Goal: Information Seeking & Learning: Learn about a topic

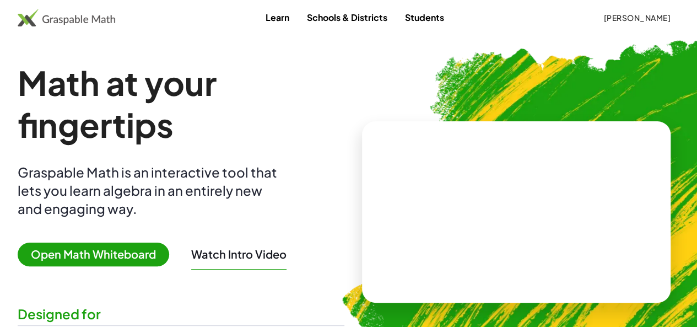
click at [617, 21] on span "[PERSON_NAME]" at bounding box center [636, 18] width 67 height 10
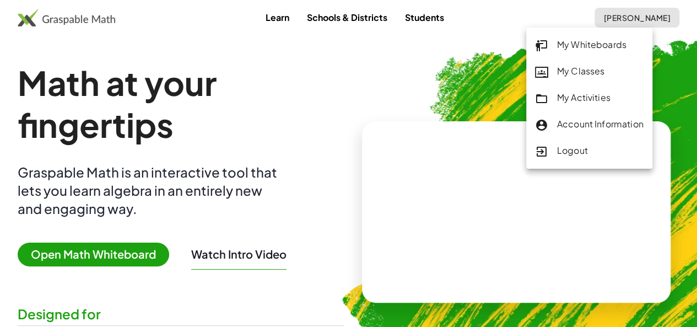
click at [584, 94] on div "My Activities" at bounding box center [589, 98] width 108 height 14
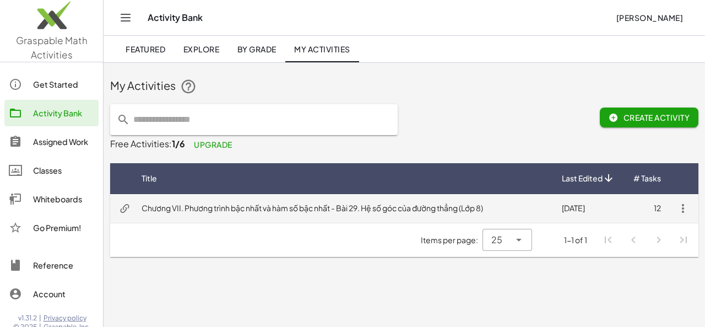
click at [315, 212] on td "Chương VII. Phương trình bậc nhất và hàm số bậc nhất - Bài 29. Hệ số góc của đư…" at bounding box center [343, 208] width 420 height 29
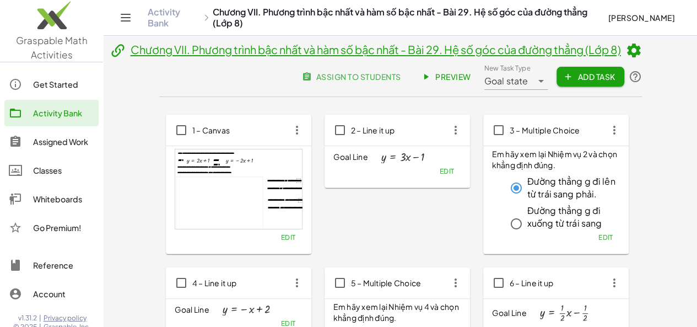
click at [471, 77] on span "Preview" at bounding box center [447, 77] width 48 height 10
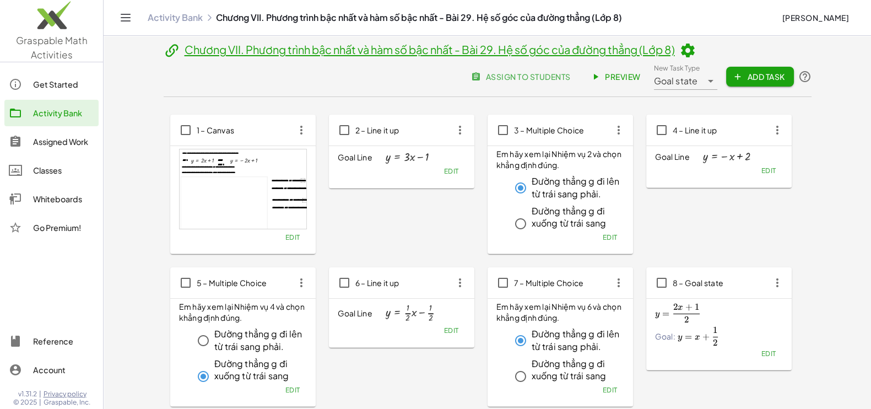
click at [621, 73] on span "Preview" at bounding box center [617, 77] width 48 height 10
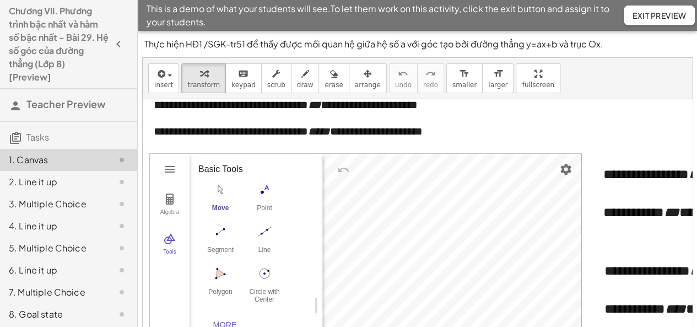
scroll to position [99, 0]
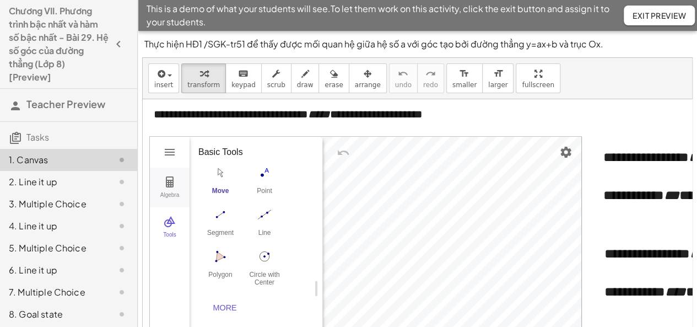
click at [169, 177] on img "Geometry" at bounding box center [169, 181] width 13 height 13
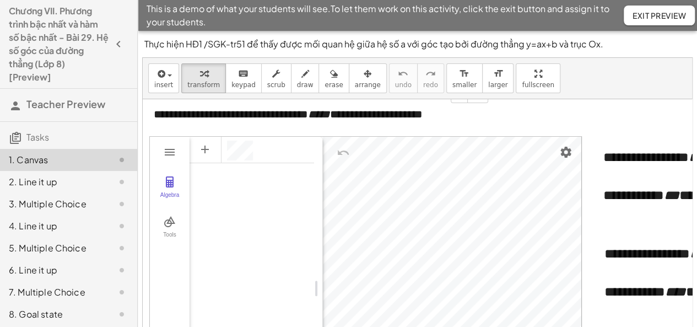
scroll to position [44, 0]
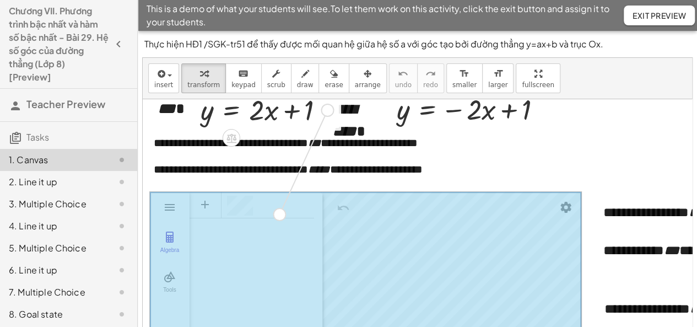
drag, startPoint x: 330, startPoint y: 110, endPoint x: 290, endPoint y: 203, distance: 101.9
drag, startPoint x: 541, startPoint y: 110, endPoint x: 397, endPoint y: 274, distance: 218.2
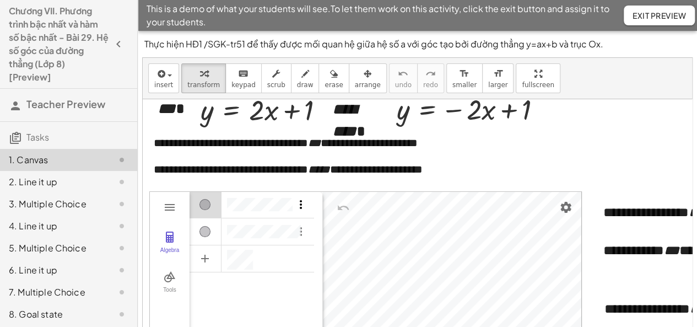
click at [300, 202] on img "Options" at bounding box center [300, 204] width 13 height 13
click at [313, 259] on li "Settings" at bounding box center [352, 260] width 115 height 18
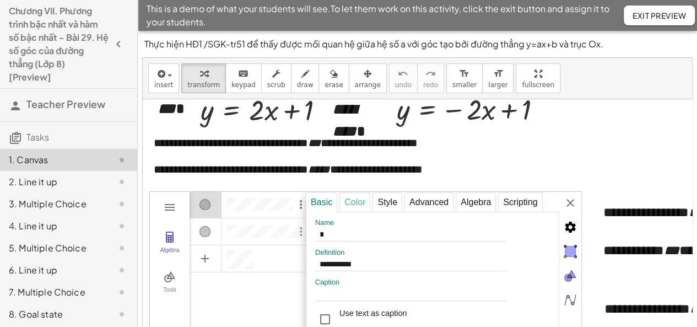
click at [361, 203] on div "Color" at bounding box center [354, 202] width 31 height 20
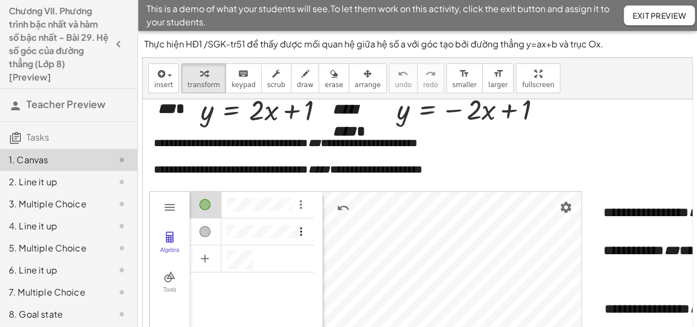
click at [303, 233] on img "Options" at bounding box center [300, 231] width 13 height 13
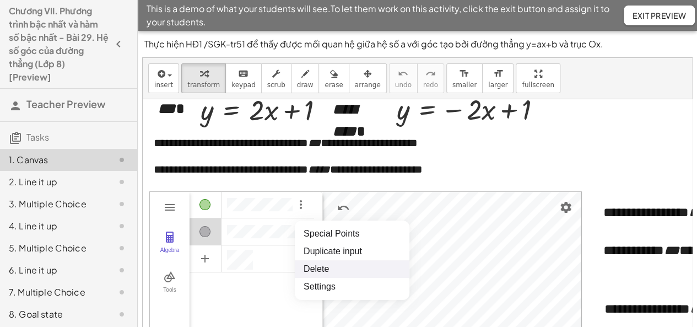
click at [307, 270] on li "Delete" at bounding box center [352, 269] width 115 height 18
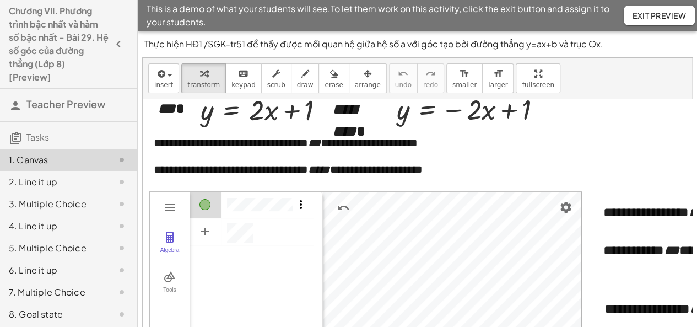
click at [300, 205] on img "Options" at bounding box center [300, 204] width 13 height 13
click at [306, 245] on li "Delete" at bounding box center [352, 243] width 115 height 18
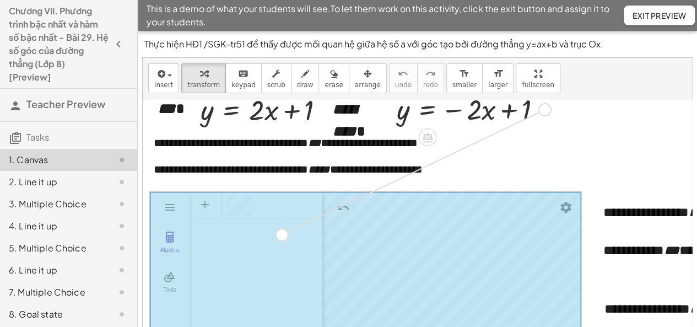
drag, startPoint x: 549, startPoint y: 110, endPoint x: 286, endPoint y: 235, distance: 290.9
drag, startPoint x: 325, startPoint y: 110, endPoint x: 283, endPoint y: 272, distance: 167.2
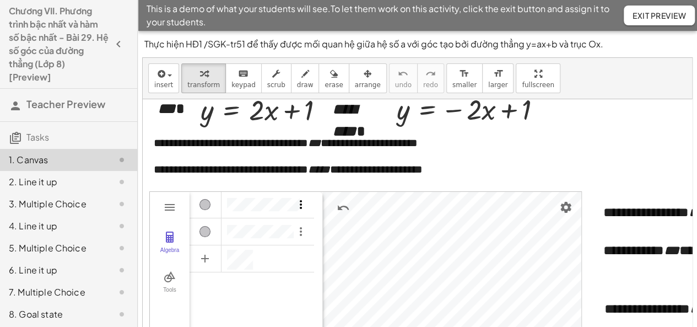
click at [301, 204] on img "Options" at bounding box center [300, 204] width 13 height 13
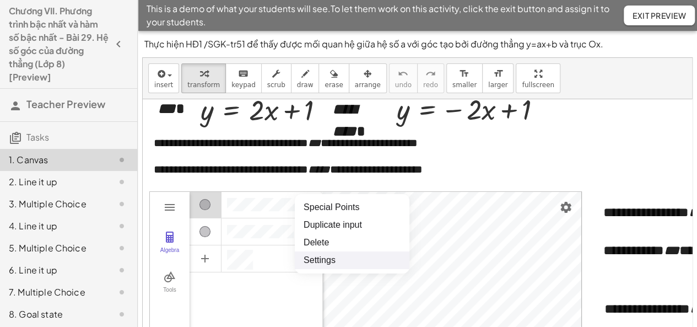
click at [319, 258] on li "Settings" at bounding box center [352, 260] width 115 height 18
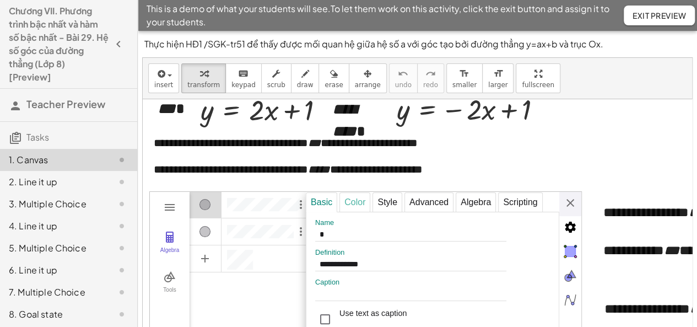
click at [350, 202] on div "Color" at bounding box center [354, 202] width 31 height 20
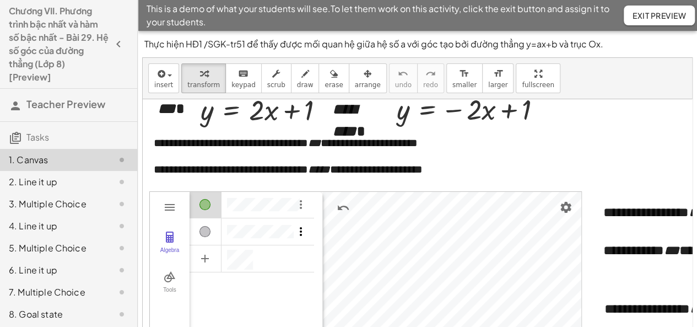
click at [299, 231] on img "Options" at bounding box center [300, 231] width 13 height 13
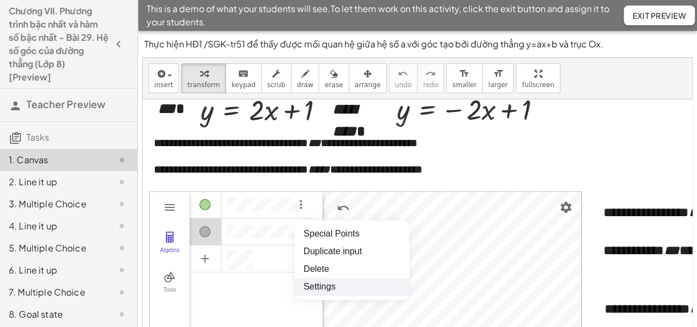
click at [316, 285] on li "Settings" at bounding box center [352, 287] width 115 height 18
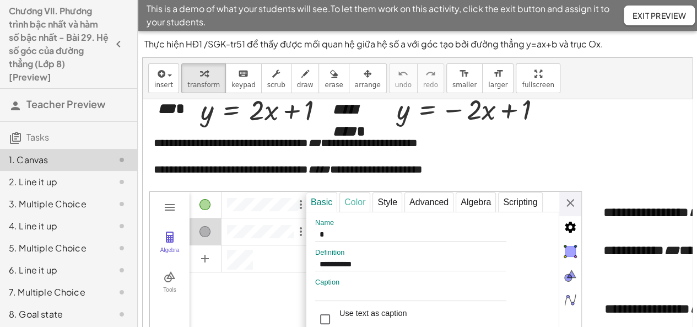
click at [349, 201] on div "Color" at bounding box center [354, 202] width 31 height 20
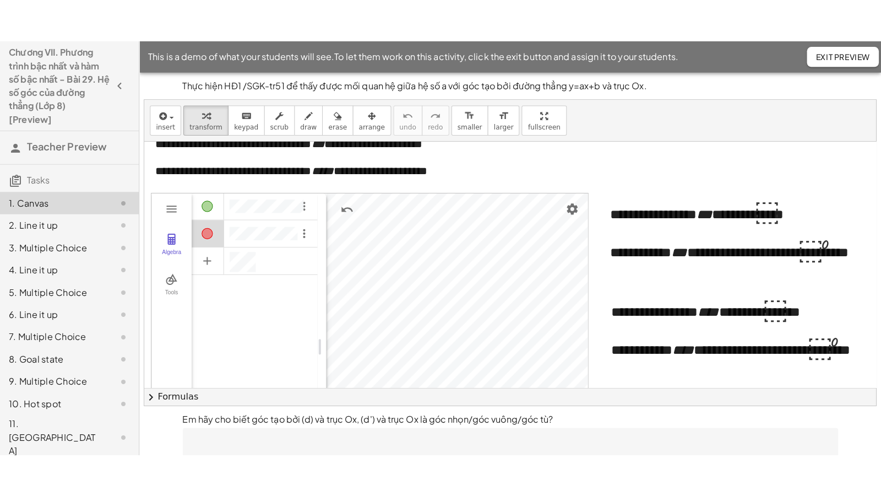
scroll to position [86, 0]
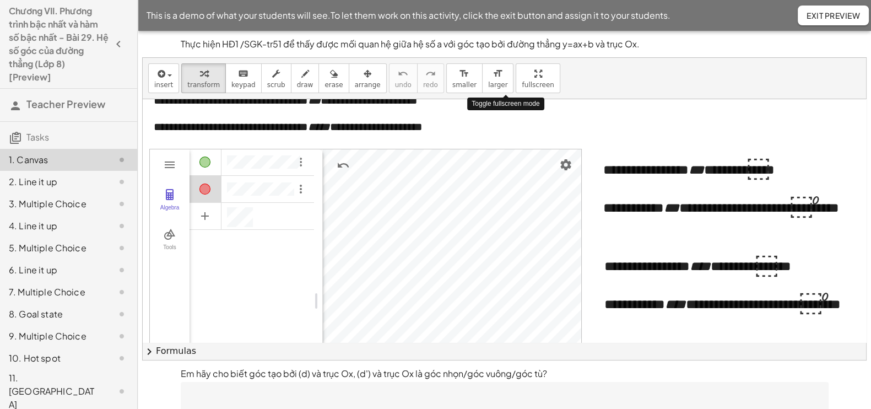
drag, startPoint x: 504, startPoint y: 75, endPoint x: 504, endPoint y: 135, distance: 60.0
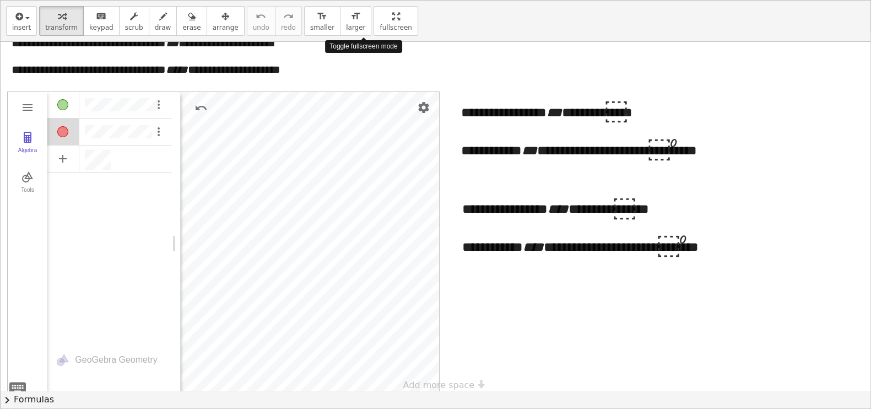
click at [504, 135] on div "**********" at bounding box center [436, 205] width 870 height 408
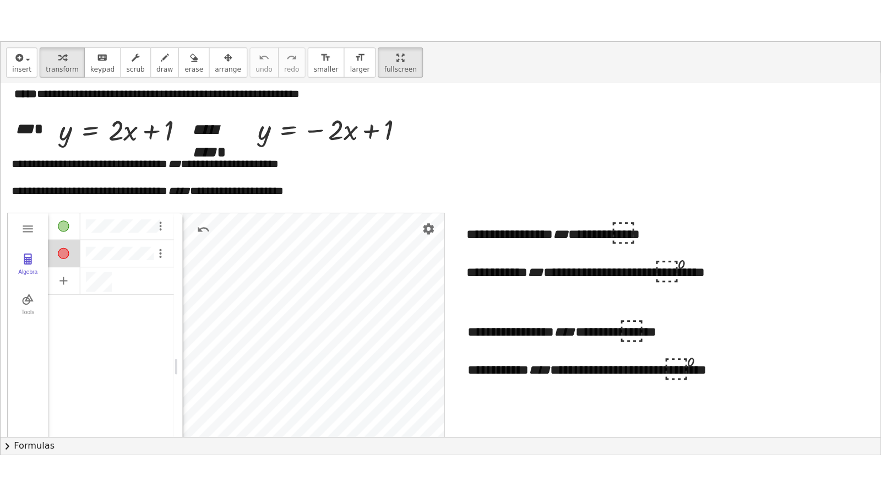
scroll to position [147, 0]
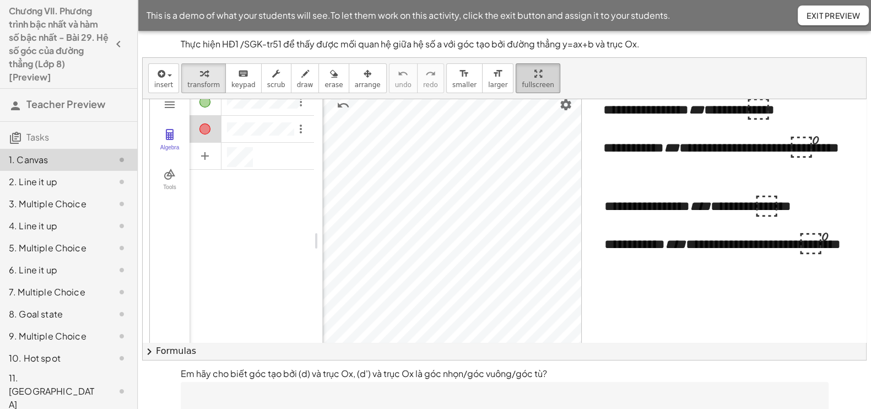
click at [522, 76] on div "button" at bounding box center [538, 73] width 32 height 13
drag, startPoint x: 510, startPoint y: 76, endPoint x: 510, endPoint y: 136, distance: 60.0
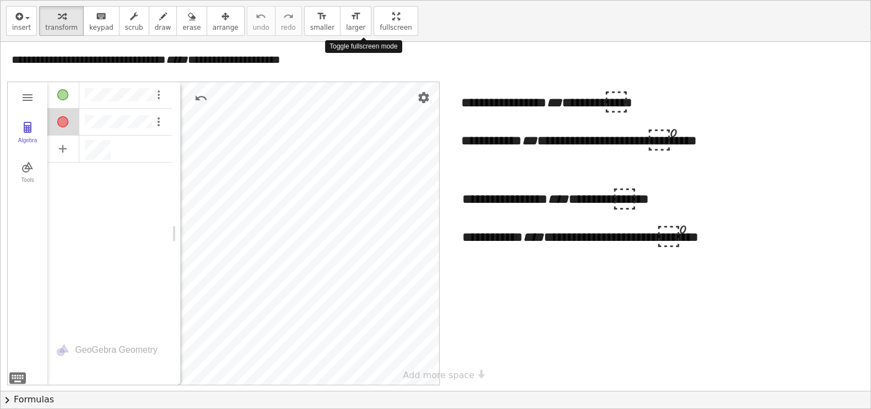
click at [510, 136] on div "**********" at bounding box center [436, 205] width 870 height 408
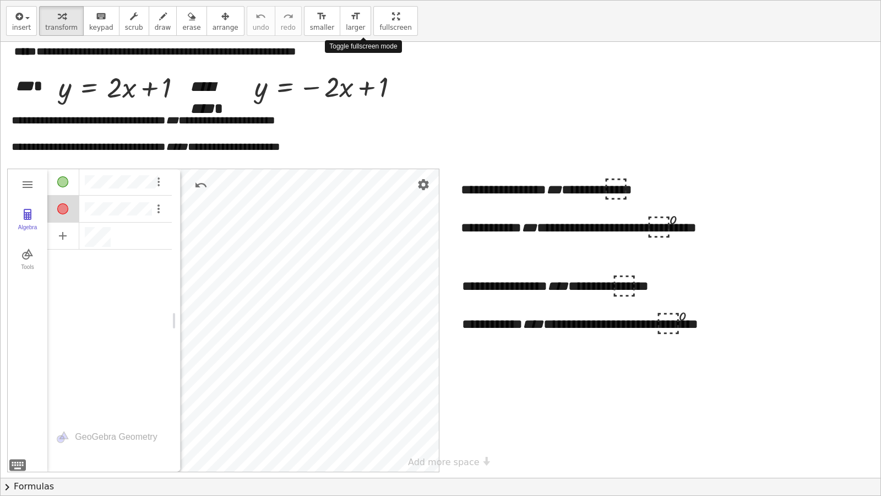
scroll to position [9, 0]
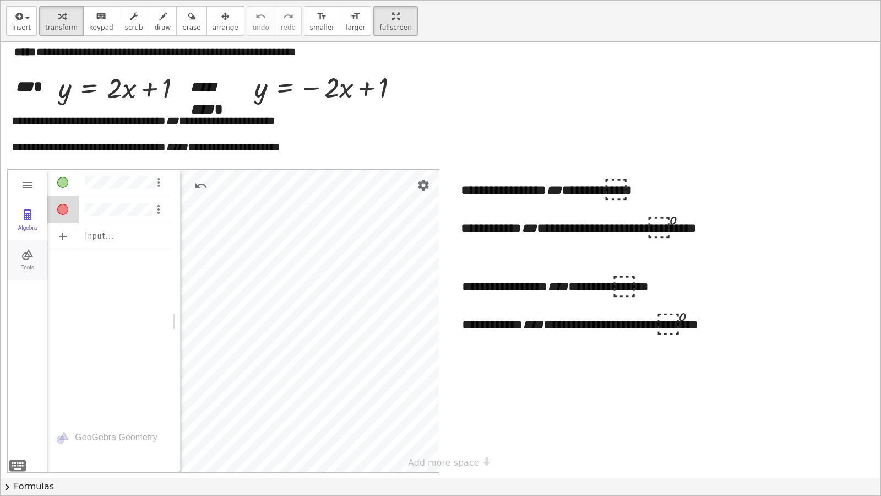
click at [22, 259] on img "Geometry" at bounding box center [27, 254] width 13 height 13
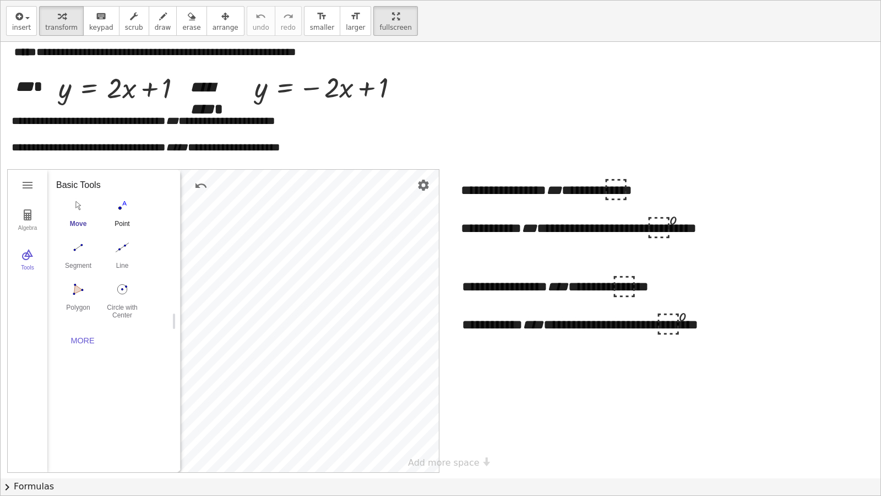
click at [123, 209] on img "Point. Select position or line, function, or curve" at bounding box center [122, 206] width 44 height 18
click at [366, 326] on li "Settings" at bounding box center [377, 353] width 105 height 18
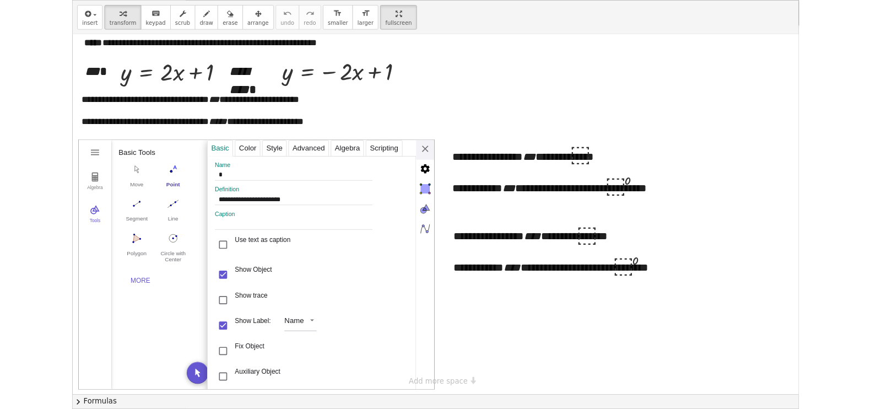
scroll to position [8, 0]
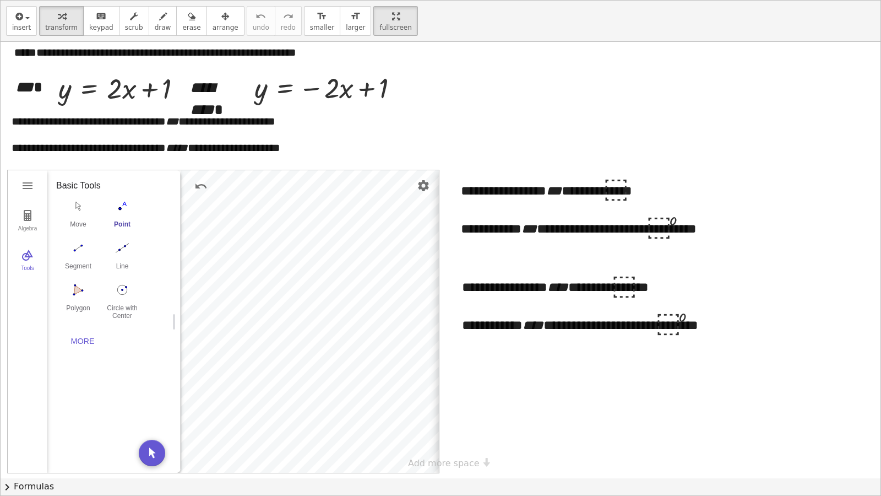
click at [439, 181] on div "**********" at bounding box center [576, 321] width 275 height 303
click at [80, 215] on button "Move" at bounding box center [78, 217] width 44 height 40
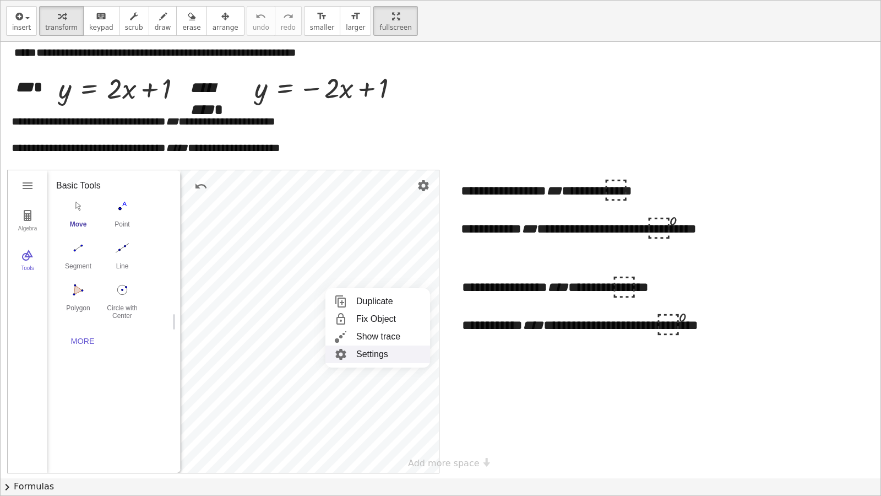
click at [364, 326] on li "Settings" at bounding box center [377, 354] width 105 height 18
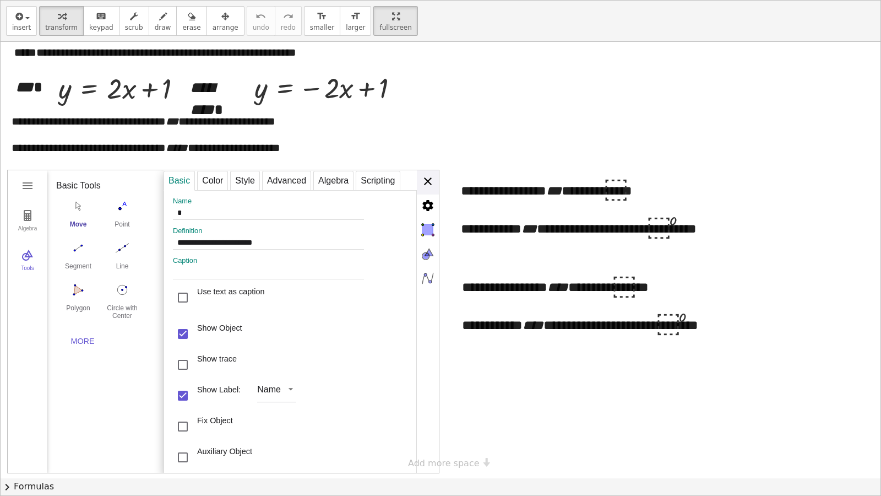
click at [426, 185] on div "**********" at bounding box center [301, 321] width 275 height 303
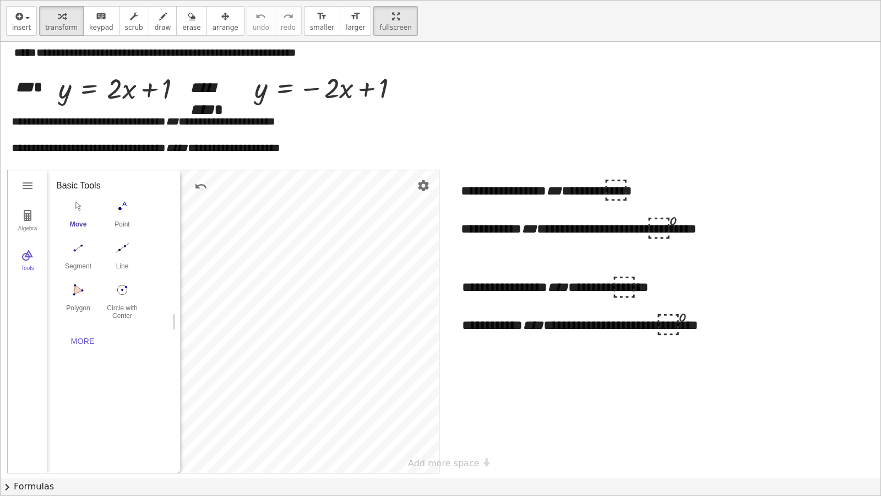
click at [370, 0] on html "Chương VII. Phương trình bậc nhất và hàm số bậc nhất - Bài 29. Hệ số góc của đư…" at bounding box center [440, 248] width 881 height 496
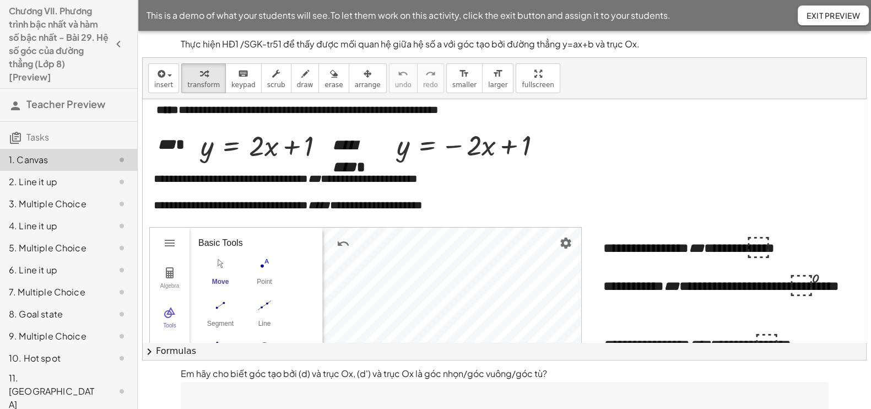
click at [61, 161] on div "1. Canvas" at bounding box center [53, 159] width 89 height 13
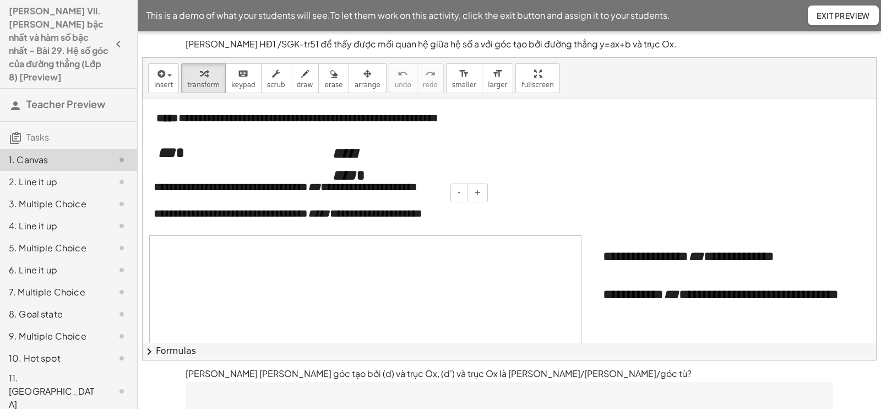
click at [522, 81] on span "fullscreen" at bounding box center [538, 85] width 32 height 8
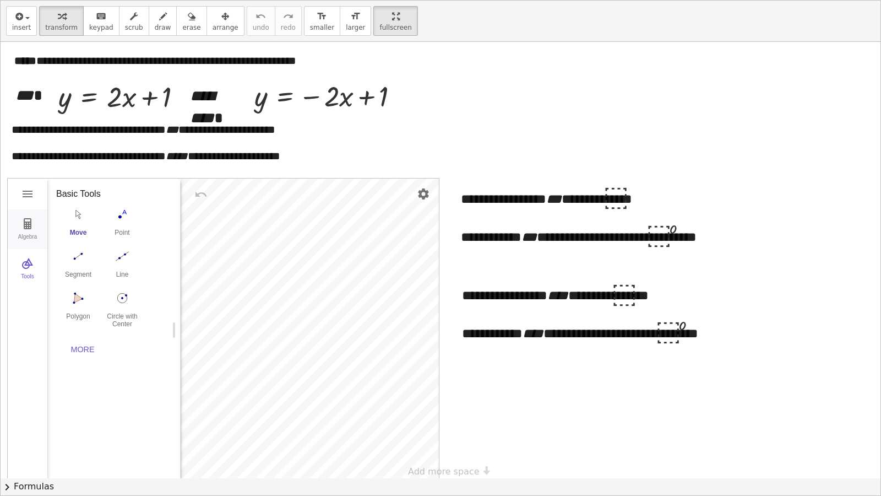
click at [36, 230] on button "Algebra" at bounding box center [28, 229] width 40 height 40
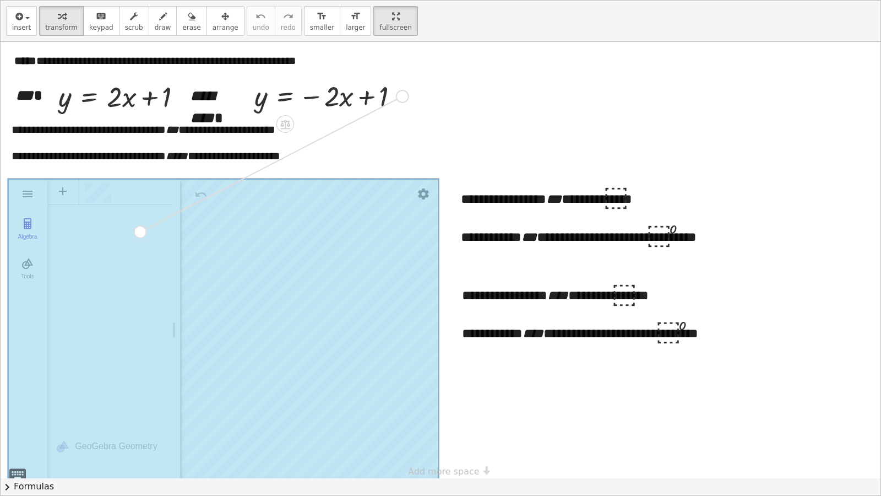
drag, startPoint x: 402, startPoint y: 96, endPoint x: 140, endPoint y: 232, distance: 294.6
drag, startPoint x: 187, startPoint y: 97, endPoint x: 122, endPoint y: 267, distance: 181.7
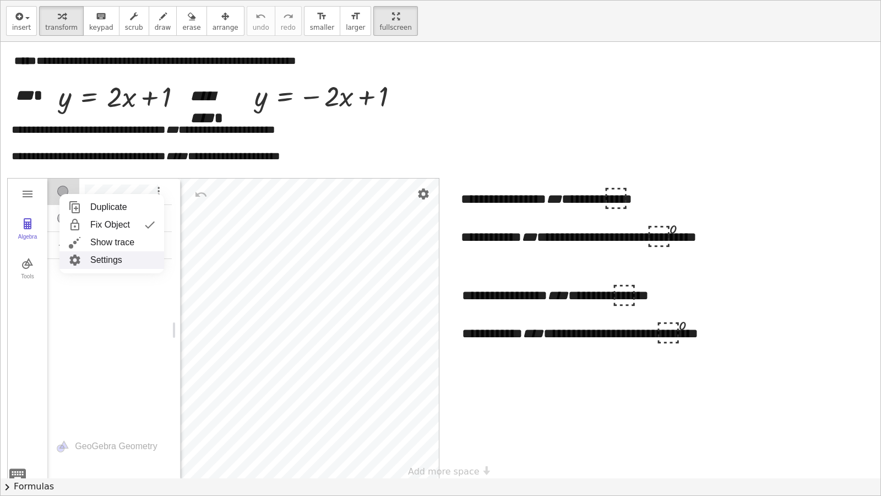
click at [103, 257] on li "Settings" at bounding box center [111, 260] width 105 height 18
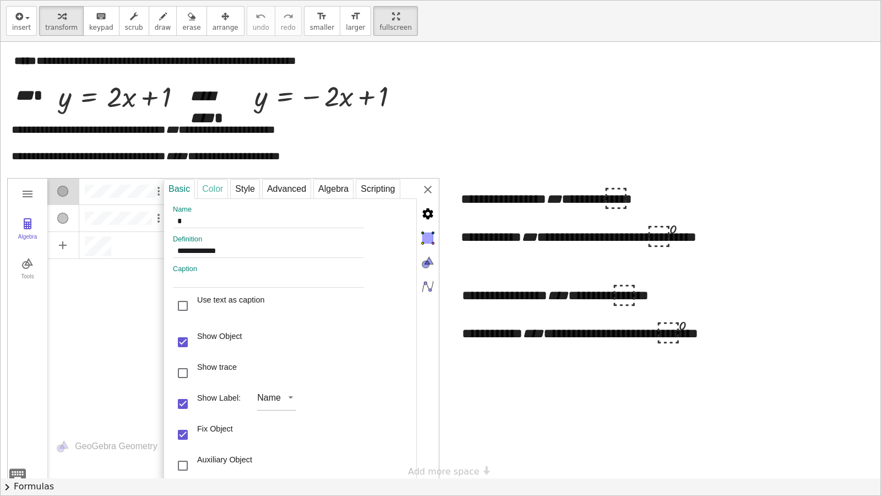
click at [220, 190] on div "Color" at bounding box center [212, 189] width 31 height 20
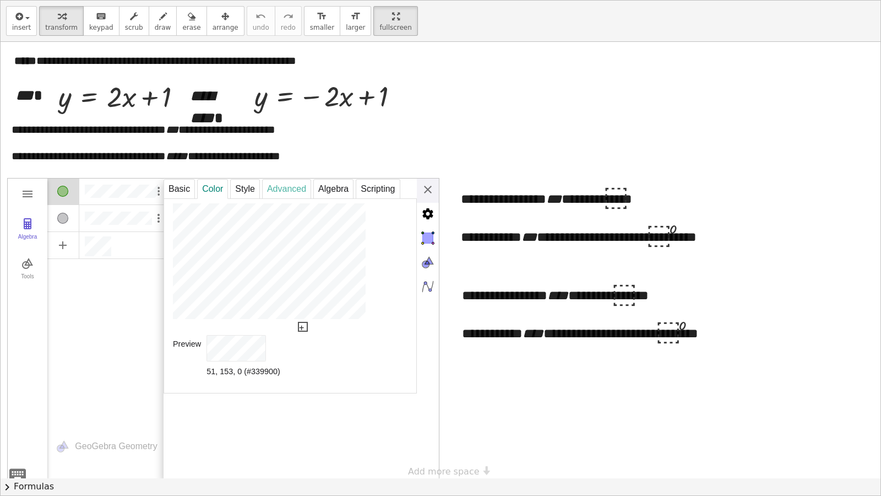
click at [431, 188] on div "**********" at bounding box center [301, 329] width 275 height 303
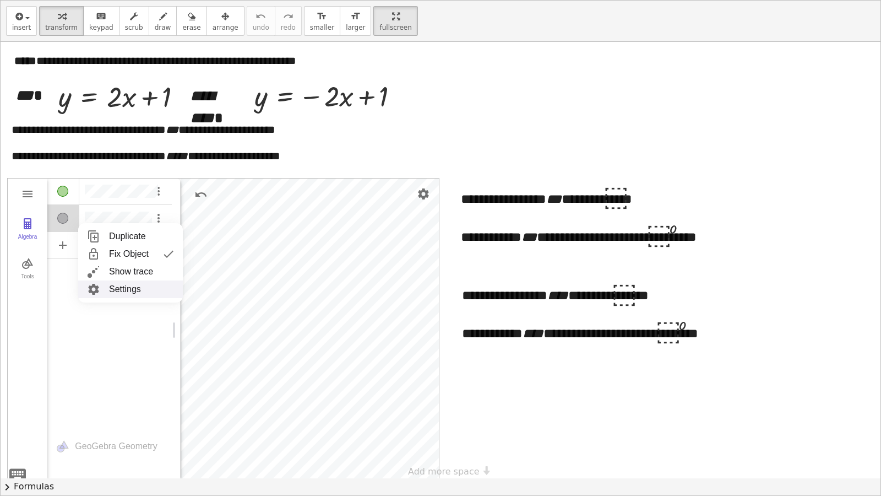
click at [135, 284] on li "Settings" at bounding box center [130, 289] width 105 height 18
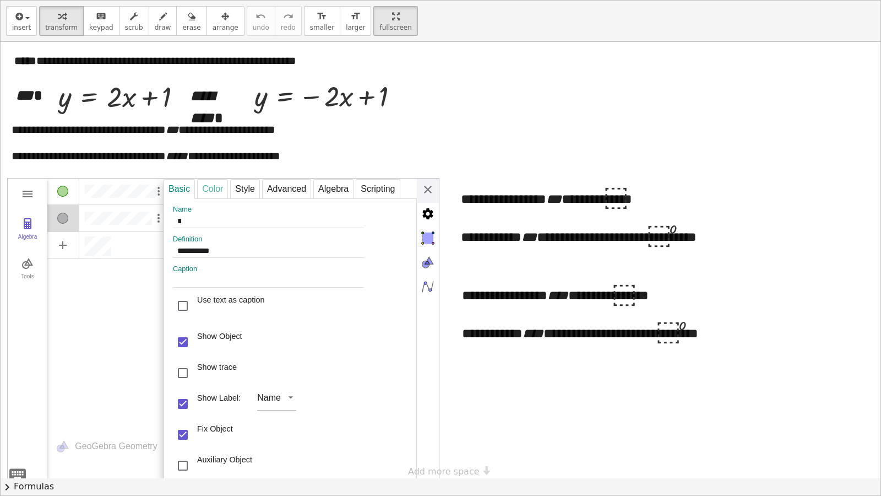
click at [199, 191] on div "Color" at bounding box center [212, 189] width 31 height 20
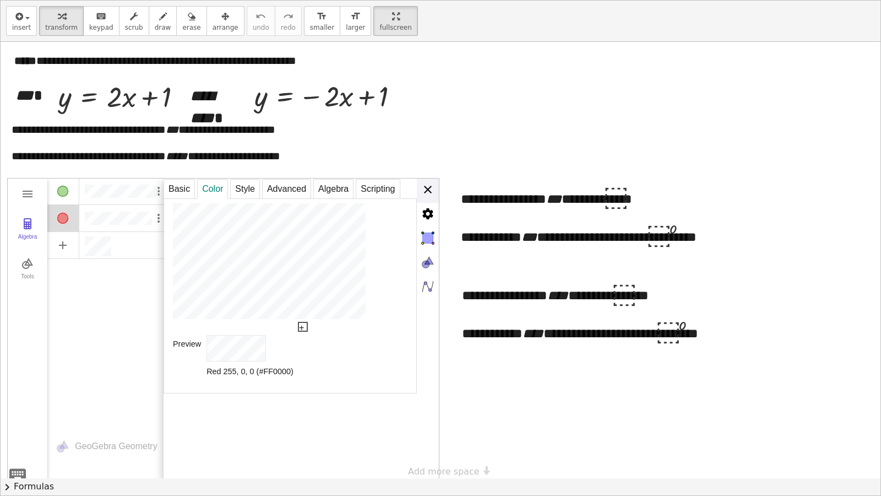
click at [430, 186] on div "**********" at bounding box center [301, 329] width 275 height 303
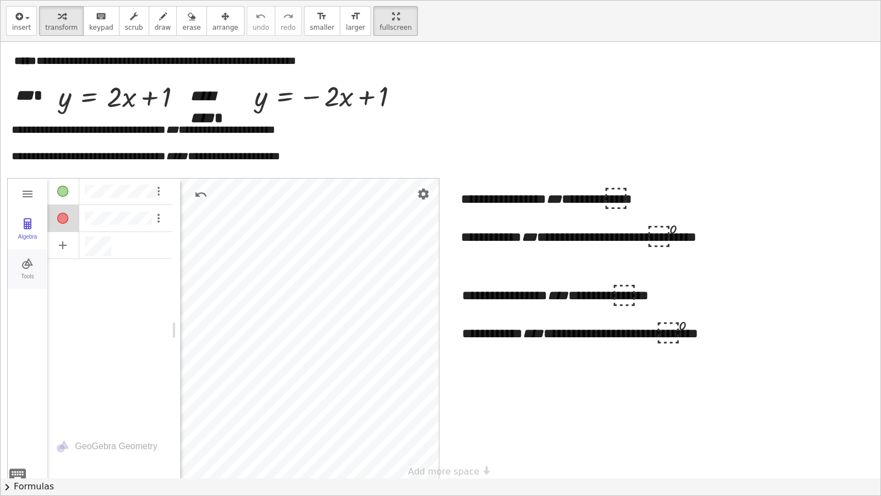
click at [24, 268] on img "Geometry" at bounding box center [27, 263] width 13 height 13
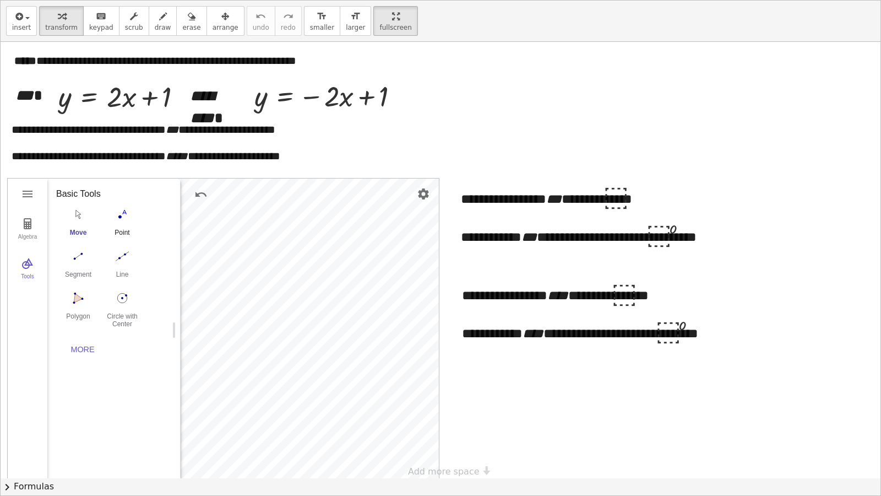
click at [122, 222] on img "Point. Select position or line, function, or curve" at bounding box center [122, 214] width 44 height 18
click at [84, 224] on button "Move" at bounding box center [78, 225] width 44 height 40
click at [369, 343] on li "Settings" at bounding box center [381, 344] width 105 height 18
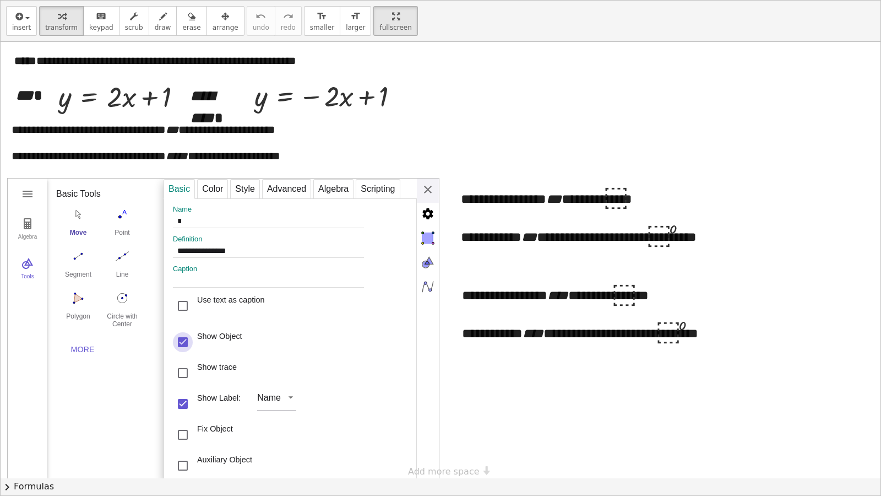
click at [185, 343] on div "Show Object" at bounding box center [183, 342] width 20 height 20
click at [421, 187] on div "**********" at bounding box center [301, 329] width 275 height 303
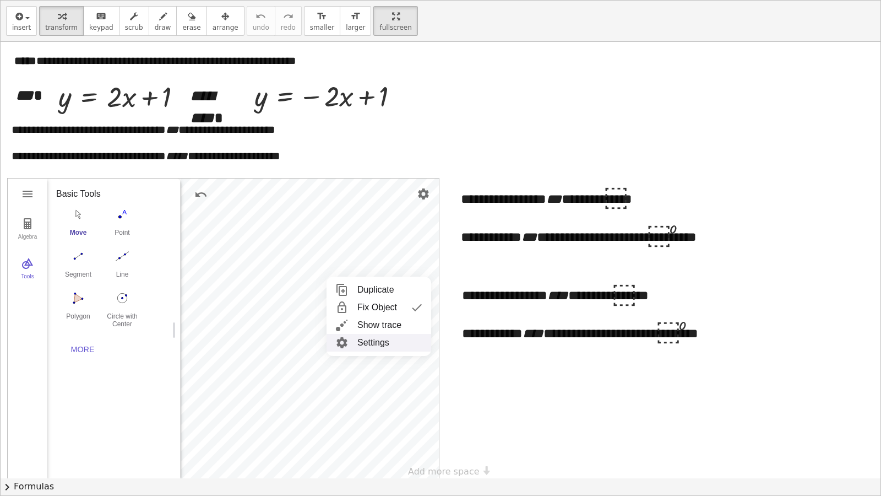
click at [375, 345] on li "Settings" at bounding box center [379, 343] width 105 height 18
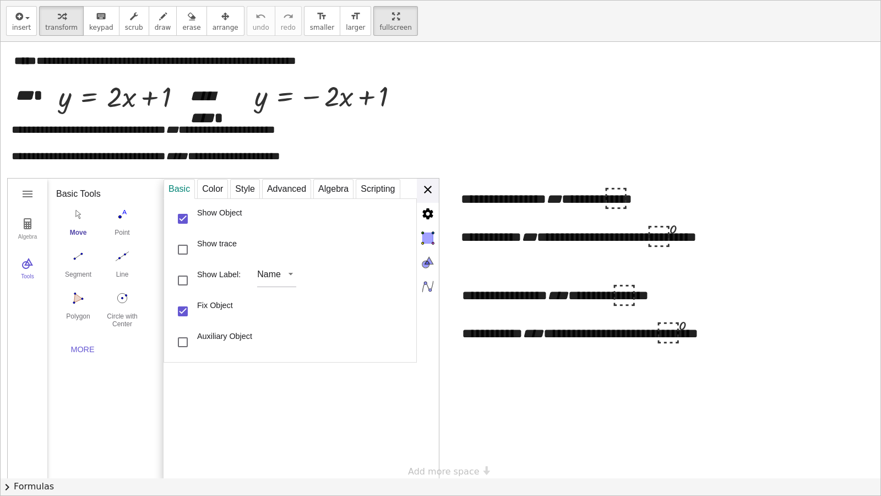
click at [435, 189] on div "**********" at bounding box center [301, 329] width 275 height 303
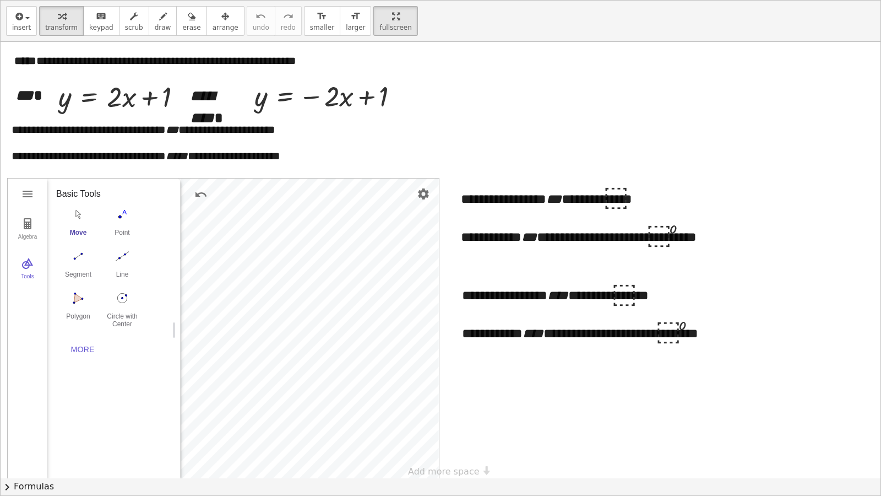
click at [87, 219] on img "Move. Drag or select object" at bounding box center [78, 214] width 44 height 18
click at [356, 356] on li "Settings" at bounding box center [369, 361] width 105 height 18
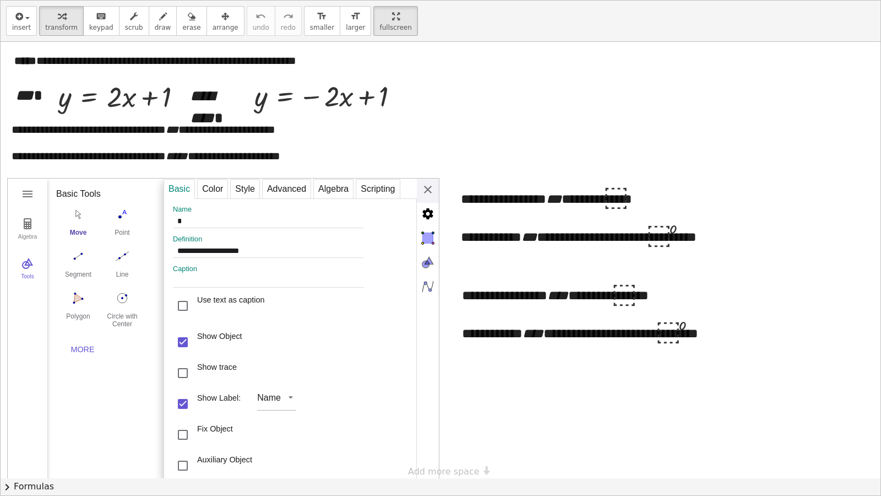
click at [235, 341] on div "Show Object" at bounding box center [219, 342] width 45 height 22
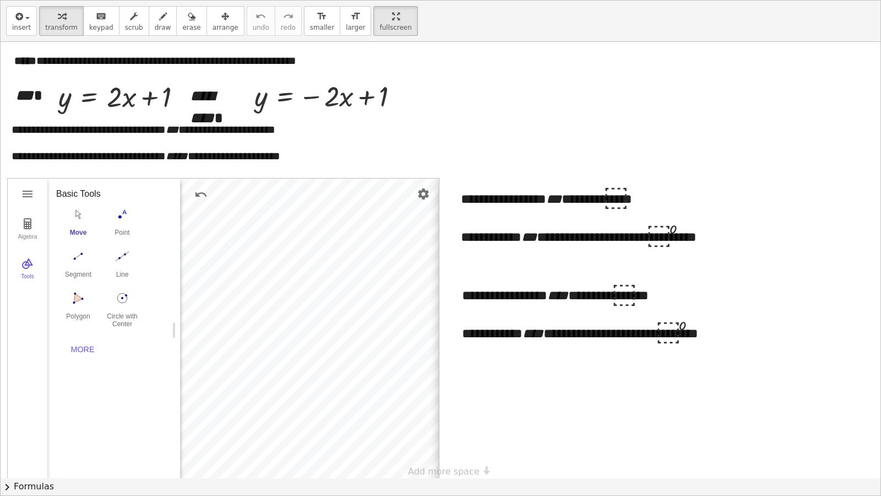
click at [439, 196] on div "**********" at bounding box center [576, 329] width 275 height 303
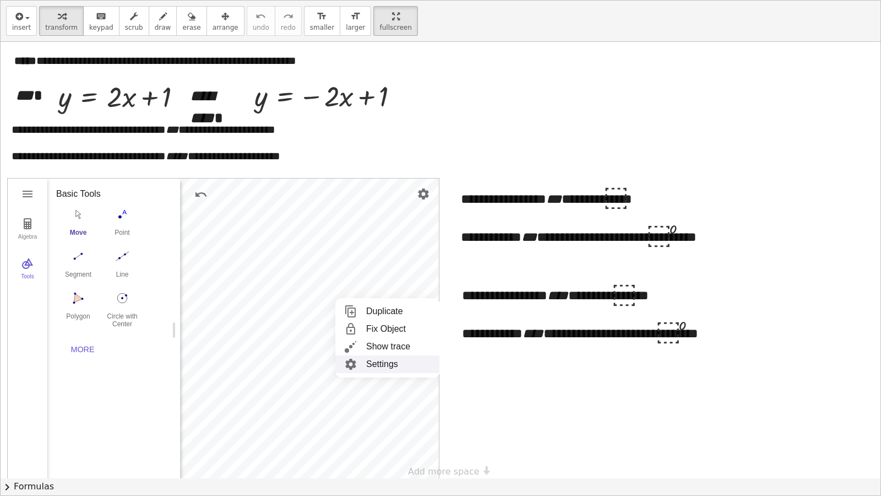
click at [375, 358] on li "Settings" at bounding box center [387, 364] width 105 height 18
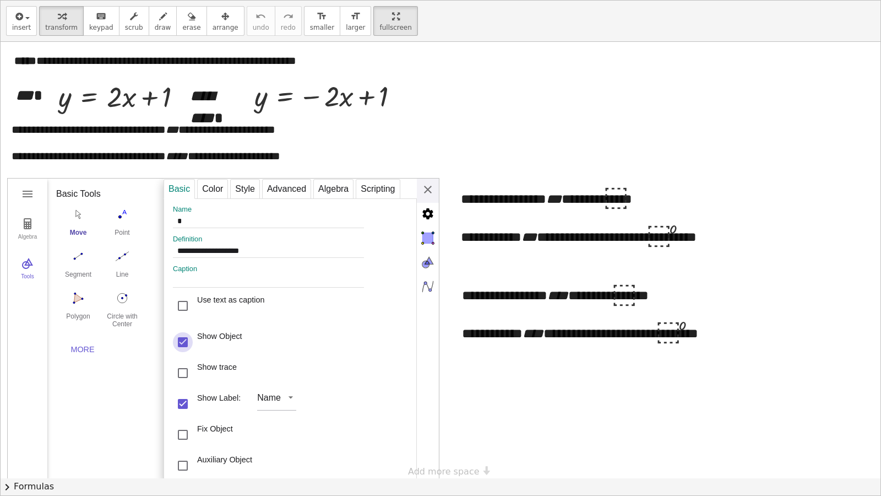
click at [184, 344] on div "Show Object" at bounding box center [183, 342] width 20 height 20
click at [425, 183] on div "**********" at bounding box center [301, 329] width 275 height 303
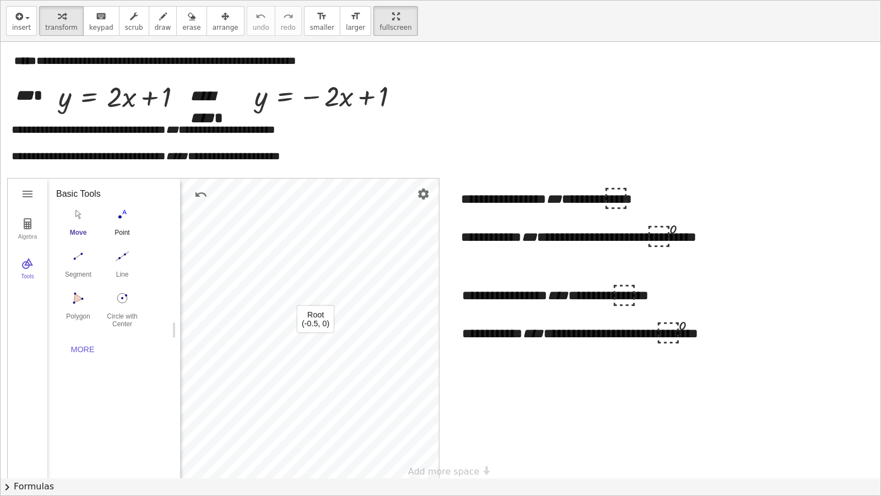
click at [124, 216] on img "Point. Select position or line, function, or curve" at bounding box center [122, 214] width 44 height 18
click at [77, 217] on img "Move. Drag or select object" at bounding box center [78, 214] width 44 height 18
click at [356, 337] on li "Settings" at bounding box center [378, 342] width 105 height 18
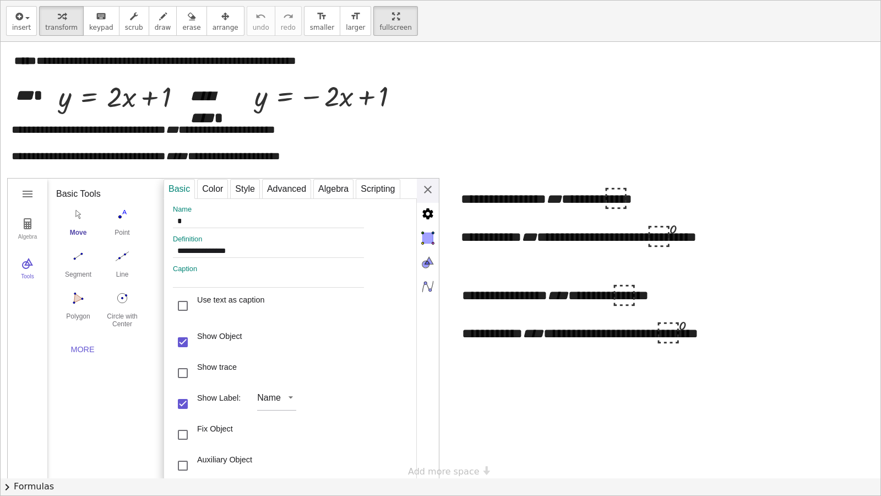
click at [204, 402] on div "Show Label:" at bounding box center [219, 404] width 44 height 22
click at [428, 193] on div "**********" at bounding box center [301, 329] width 275 height 303
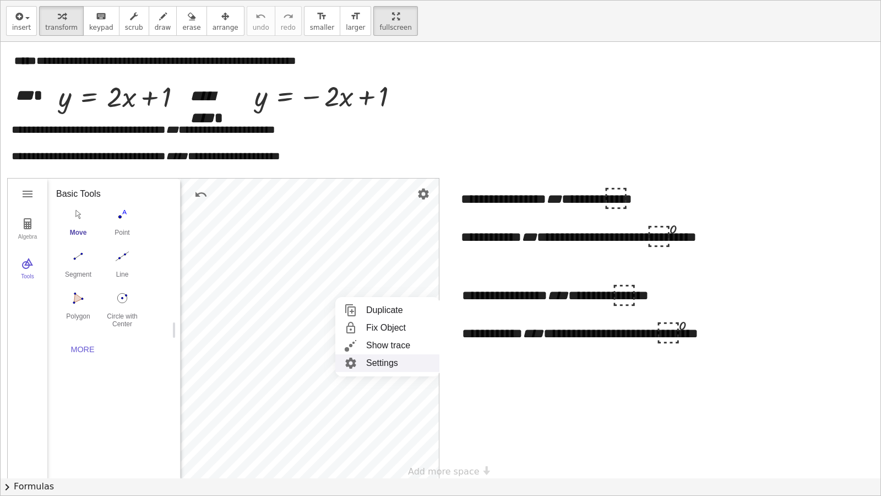
click at [366, 366] on li "Settings" at bounding box center [387, 363] width 105 height 18
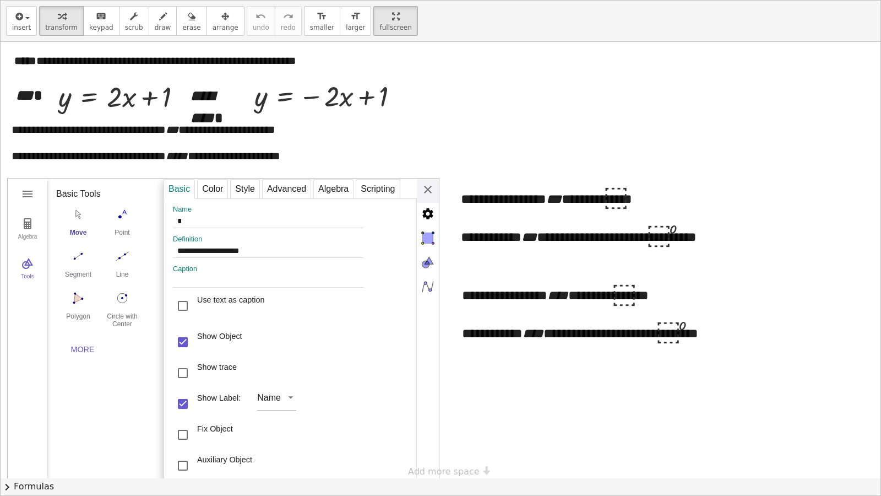
click at [226, 397] on div "Show Label:" at bounding box center [219, 404] width 44 height 22
click at [426, 191] on div "**********" at bounding box center [301, 329] width 275 height 303
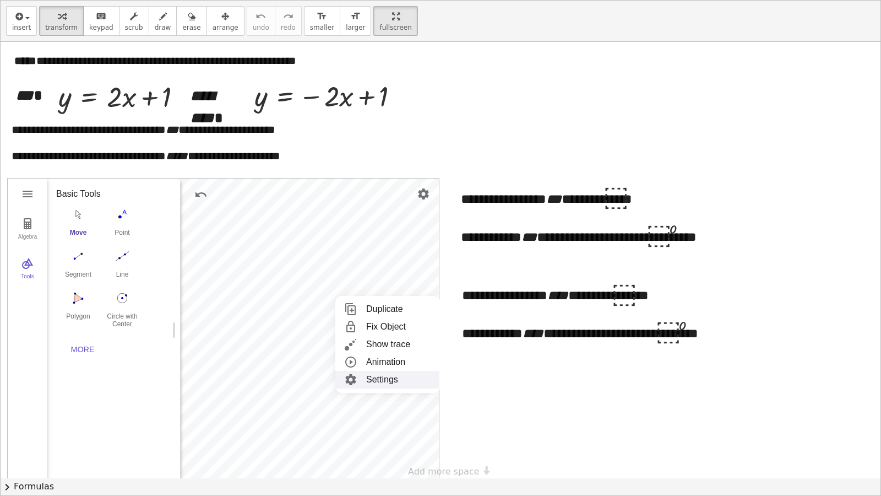
click at [376, 373] on li "Settings" at bounding box center [387, 380] width 105 height 18
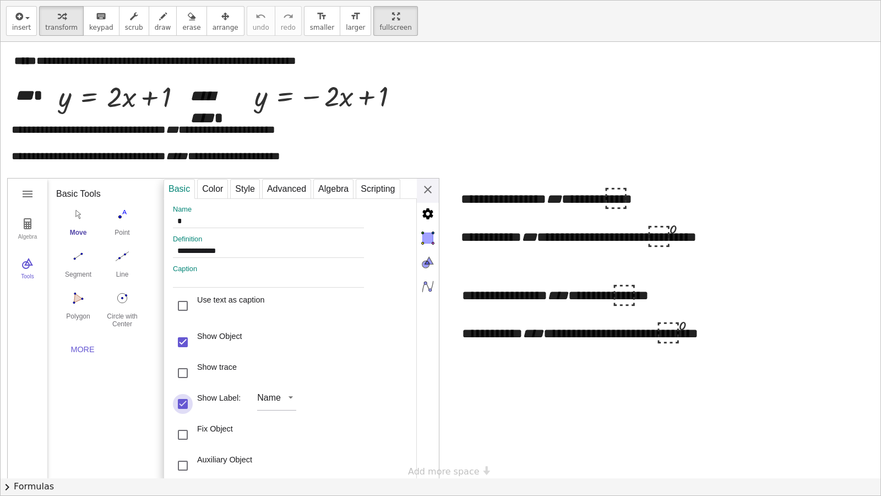
click at [187, 405] on div "Show Label:" at bounding box center [183, 404] width 20 height 20
click at [430, 189] on div "**********" at bounding box center [301, 329] width 275 height 303
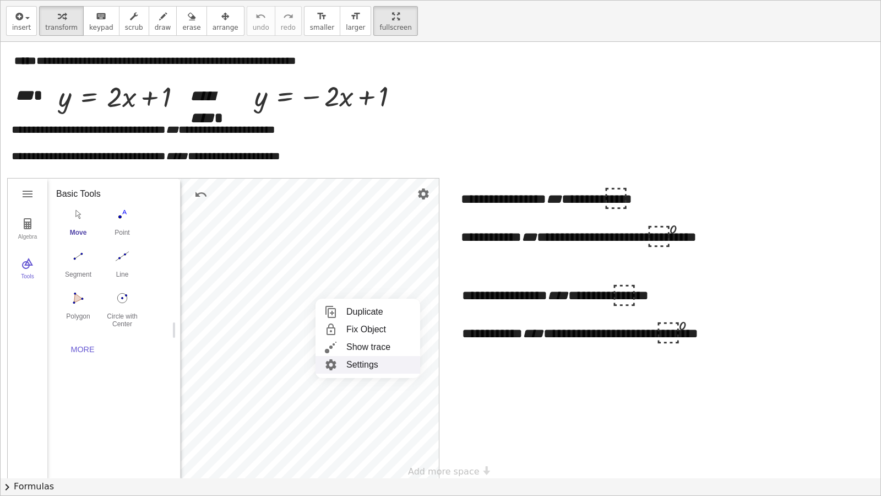
click at [342, 356] on li "Settings" at bounding box center [368, 365] width 105 height 18
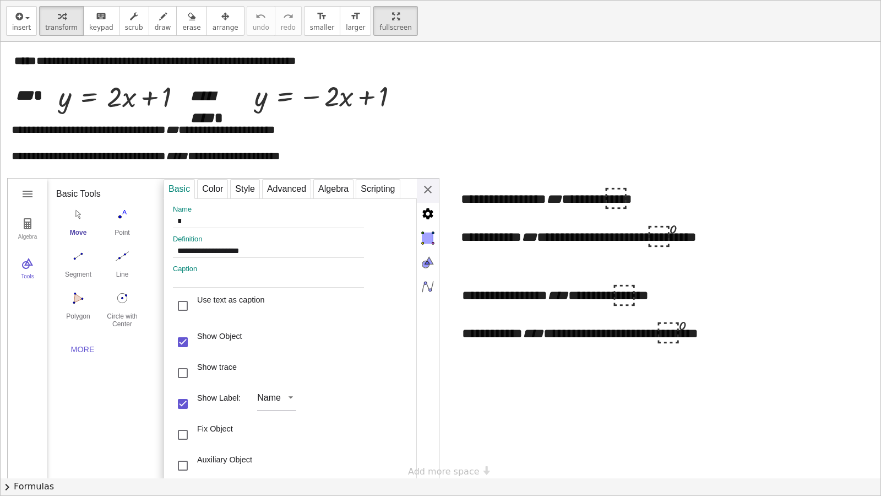
drag, startPoint x: 187, startPoint y: 405, endPoint x: 214, endPoint y: 383, distance: 35.2
click at [186, 405] on div "Show Label:" at bounding box center [183, 404] width 20 height 20
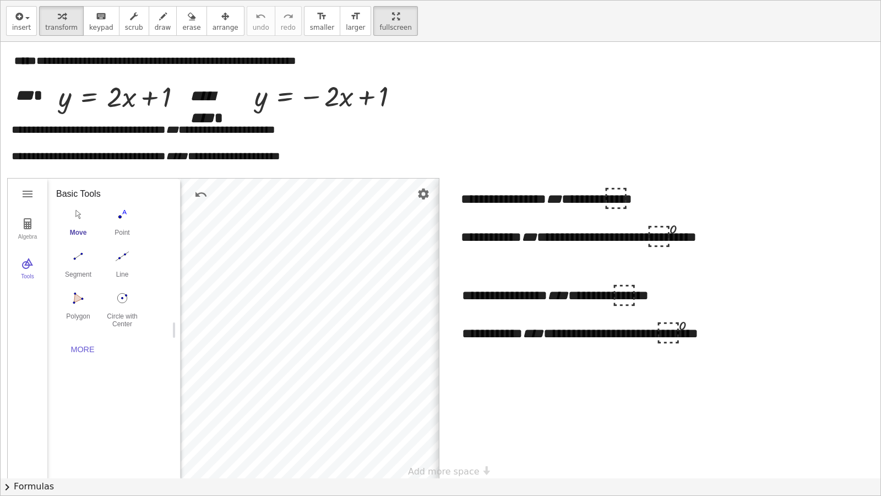
click at [439, 188] on div "**********" at bounding box center [576, 329] width 275 height 303
click at [80, 348] on div "More" at bounding box center [82, 349] width 35 height 9
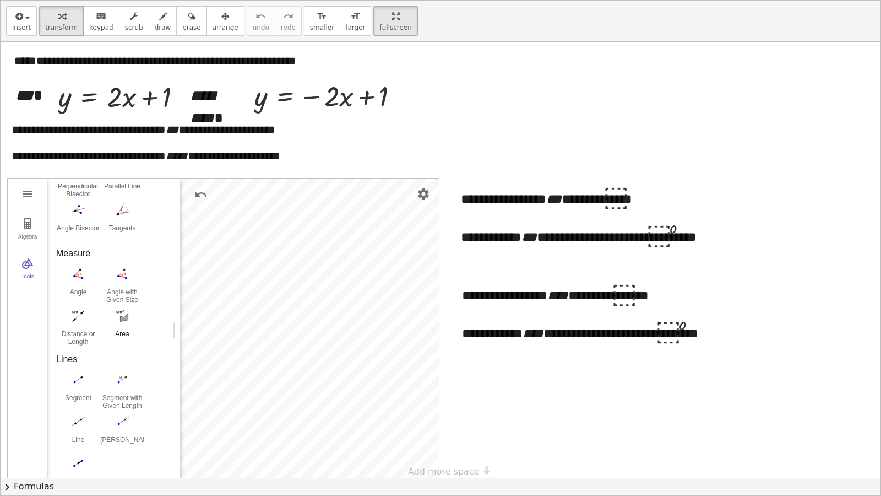
scroll to position [344, 0]
click at [83, 271] on img "Angle. Select three points or two lines" at bounding box center [78, 271] width 44 height 18
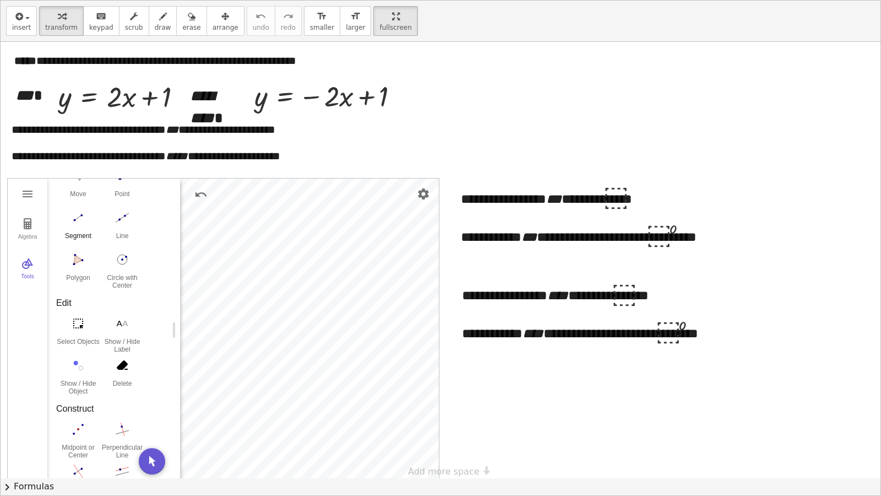
scroll to position [0, 0]
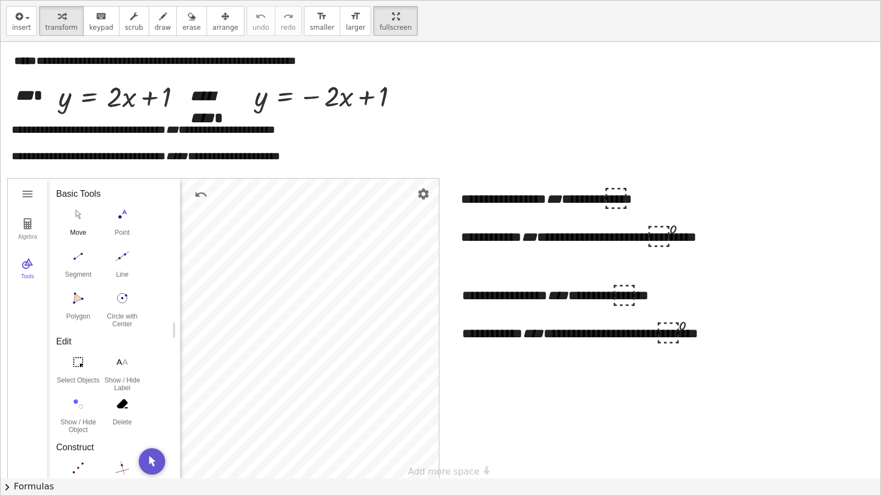
click at [78, 215] on img "Move. Drag or select object" at bounding box center [78, 214] width 44 height 18
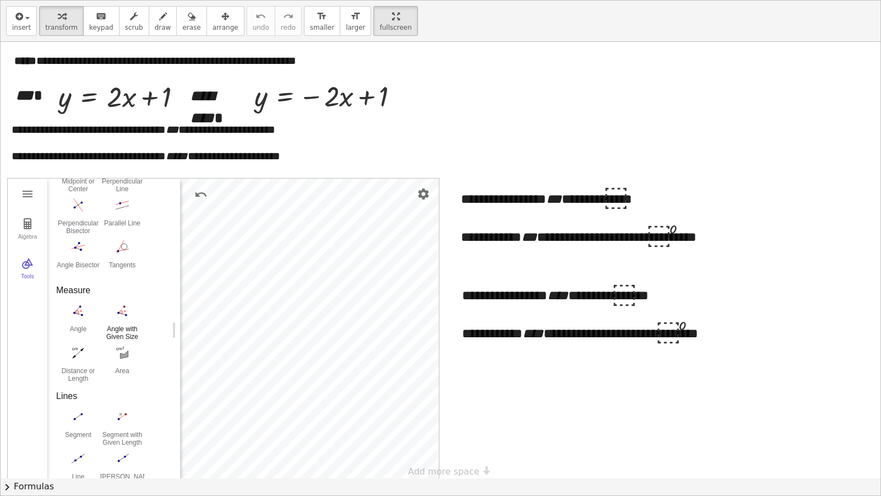
scroll to position [275, 0]
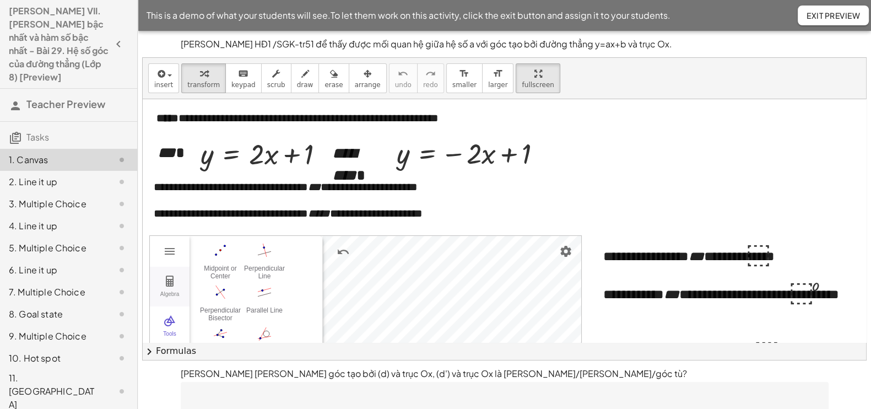
click at [177, 285] on button "Algebra" at bounding box center [170, 287] width 40 height 40
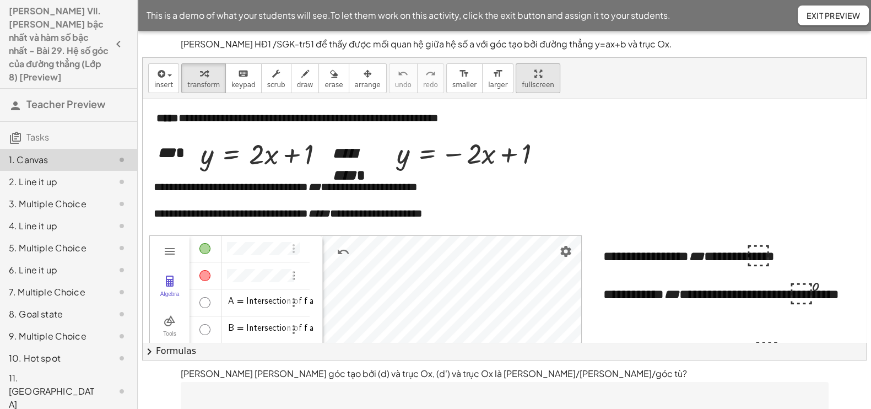
click at [522, 81] on span "fullscreen" at bounding box center [538, 85] width 32 height 8
drag, startPoint x: 508, startPoint y: 80, endPoint x: 508, endPoint y: 140, distance: 60.0
click at [508, 140] on div "insert select one: Math Expression Function Text Youtube Video Graphing Geometr…" at bounding box center [504, 209] width 723 height 302
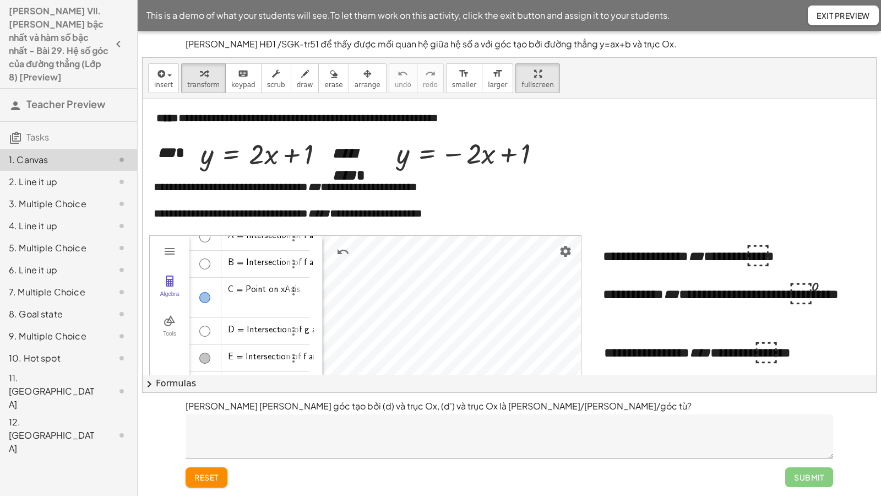
scroll to position [0, 0]
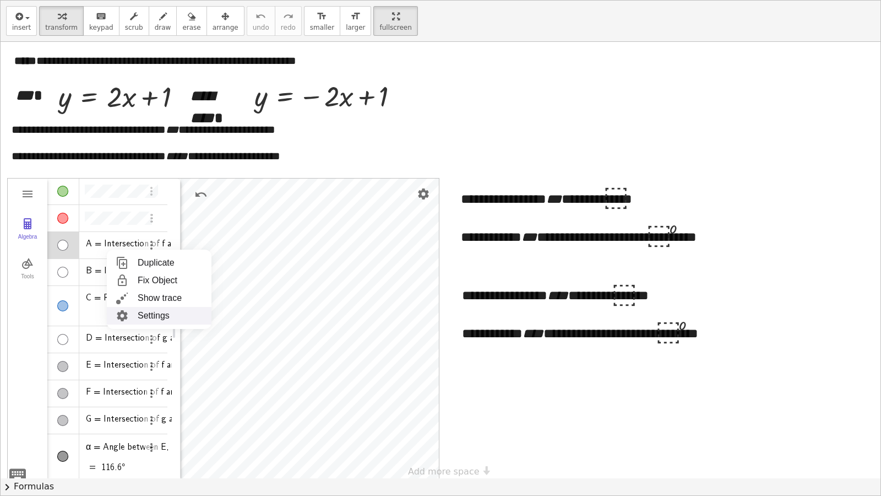
click at [72, 252] on div "Algebra" at bounding box center [63, 245] width 32 height 26
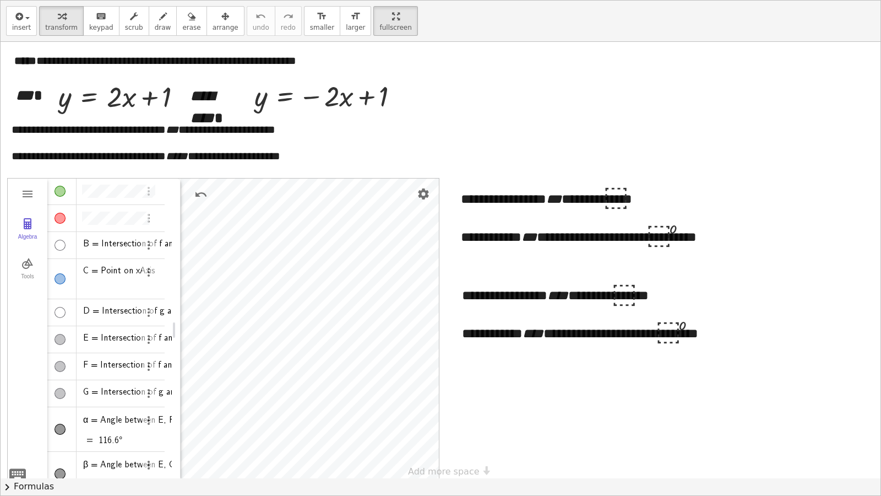
click at [72, 252] on div "Algebra" at bounding box center [61, 245] width 32 height 26
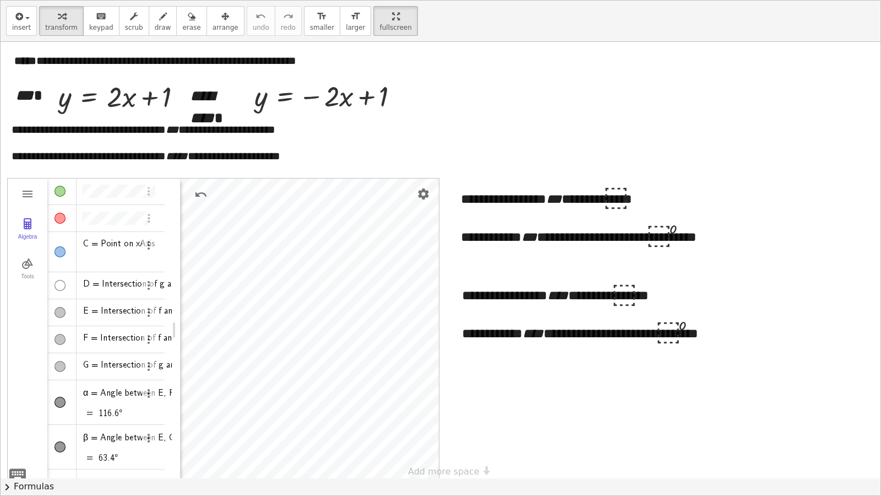
click at [68, 258] on div "Algebra" at bounding box center [61, 252] width 32 height 40
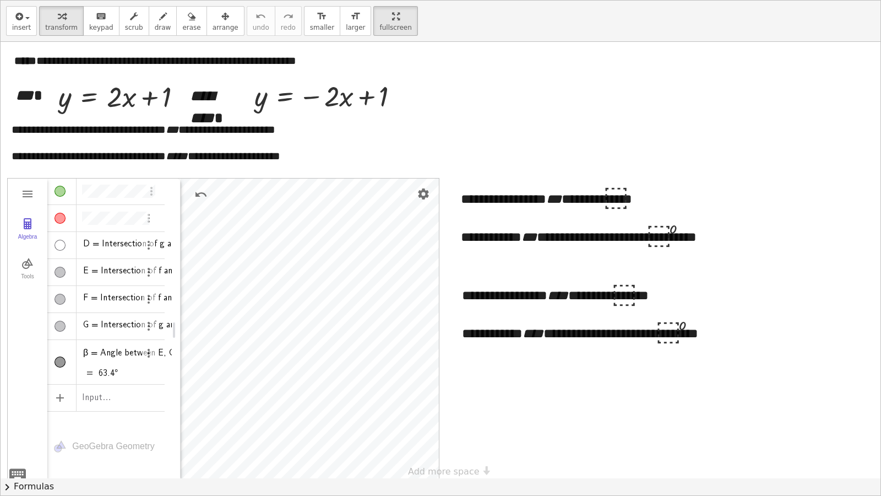
click at [69, 273] on div "Algebra" at bounding box center [61, 272] width 32 height 26
click at [66, 249] on div "Algebra" at bounding box center [61, 245] width 32 height 26
click at [69, 268] on div "Algebra" at bounding box center [61, 272] width 32 height 26
click at [66, 245] on div "Algebra" at bounding box center [61, 245] width 32 height 26
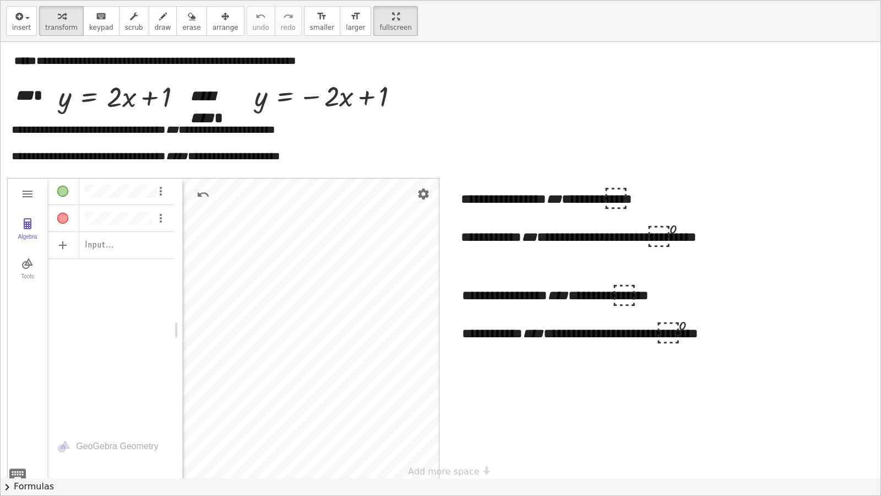
click at [178, 327] on div "Geometry" at bounding box center [178, 329] width 9 height 302
click at [122, 253] on li "Settings" at bounding box center [140, 256] width 105 height 18
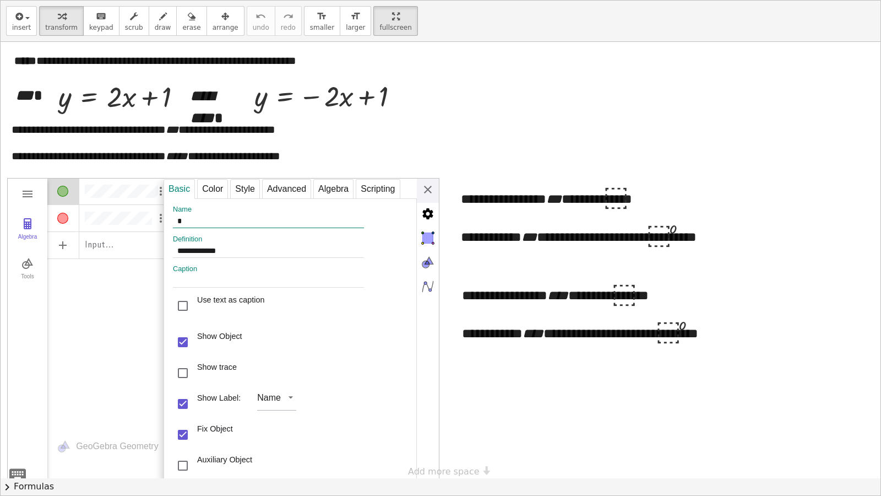
drag, startPoint x: 183, startPoint y: 220, endPoint x: 173, endPoint y: 221, distance: 10.0
click at [173, 221] on input "*" at bounding box center [268, 221] width 191 height 13
type input "**"
click at [422, 184] on div "**********" at bounding box center [301, 329] width 275 height 303
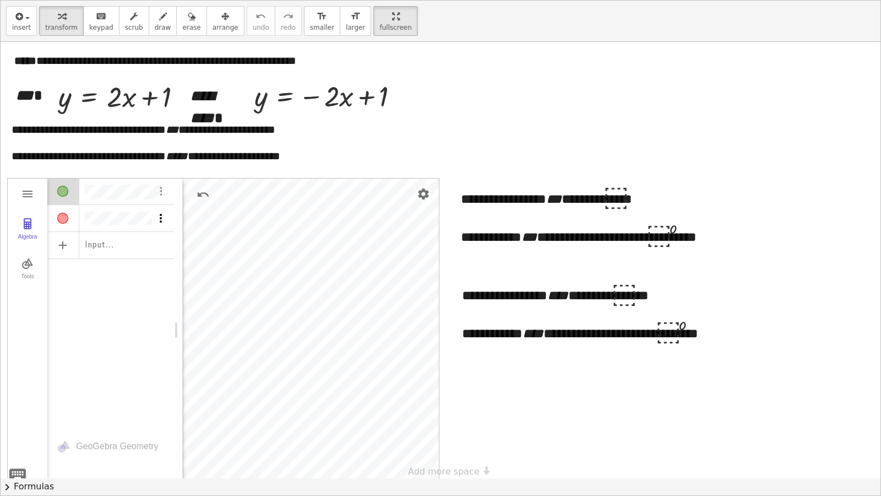
click at [161, 219] on img "Options" at bounding box center [160, 217] width 13 height 13
click at [177, 270] on li "Settings" at bounding box center [212, 273] width 115 height 18
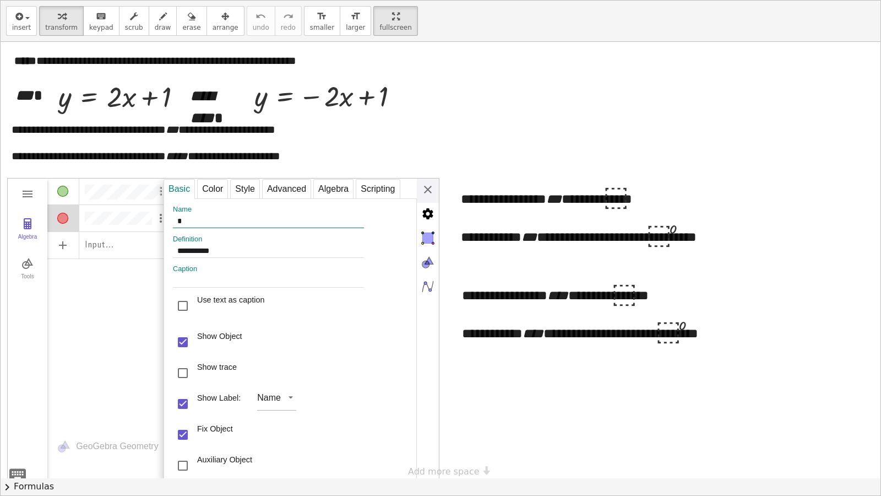
click at [177, 223] on input "*" at bounding box center [268, 221] width 191 height 13
type input "*"
click at [427, 187] on div "**********" at bounding box center [301, 329] width 275 height 303
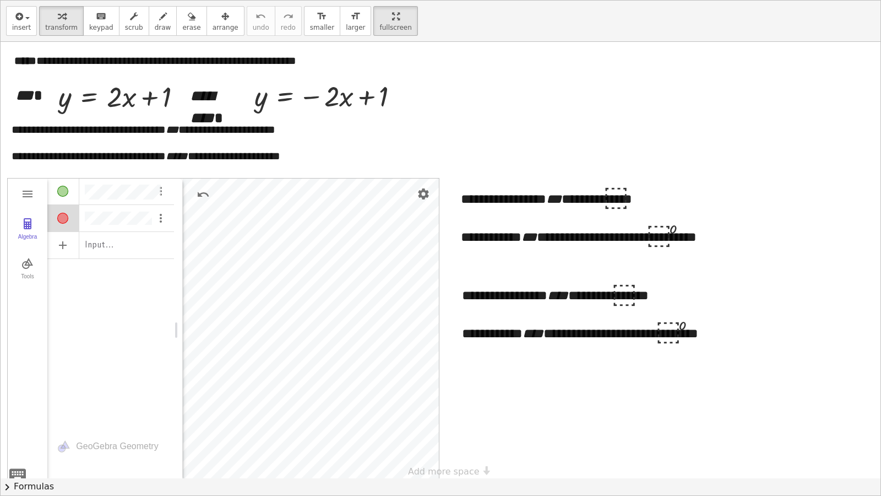
drag, startPoint x: 351, startPoint y: 14, endPoint x: 351, endPoint y: -46, distance: 60.0
click at [351, 0] on html "Chương VII. Phương trình bậc nhất và hàm số bậc nhất - Bài 29. Hệ số góc của đư…" at bounding box center [440, 248] width 881 height 496
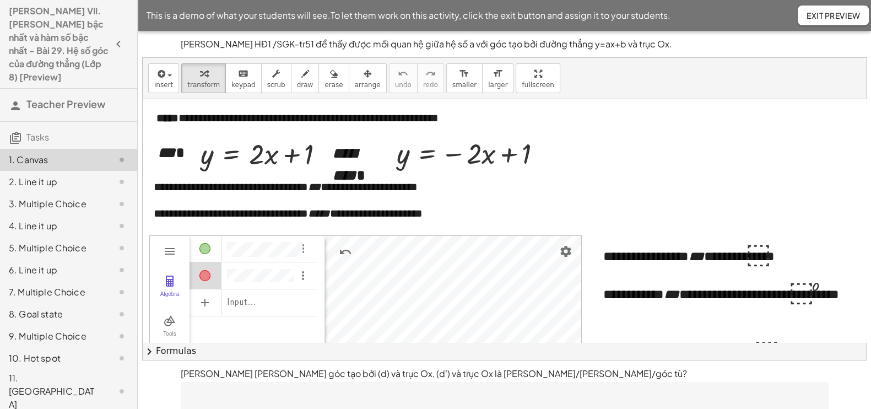
drag, startPoint x: 504, startPoint y: 81, endPoint x: 504, endPoint y: 141, distance: 60.0
click at [504, 141] on div "**********" at bounding box center [504, 209] width 723 height 302
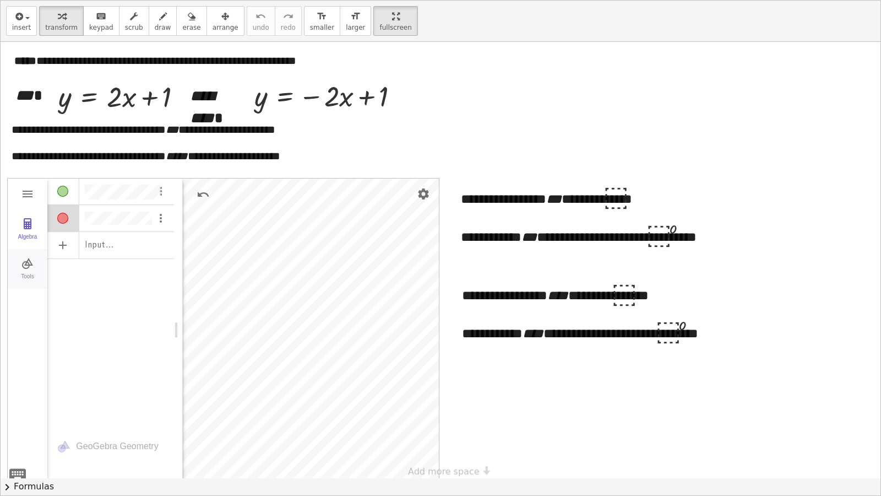
click at [32, 263] on img "Geometry" at bounding box center [27, 263] width 13 height 13
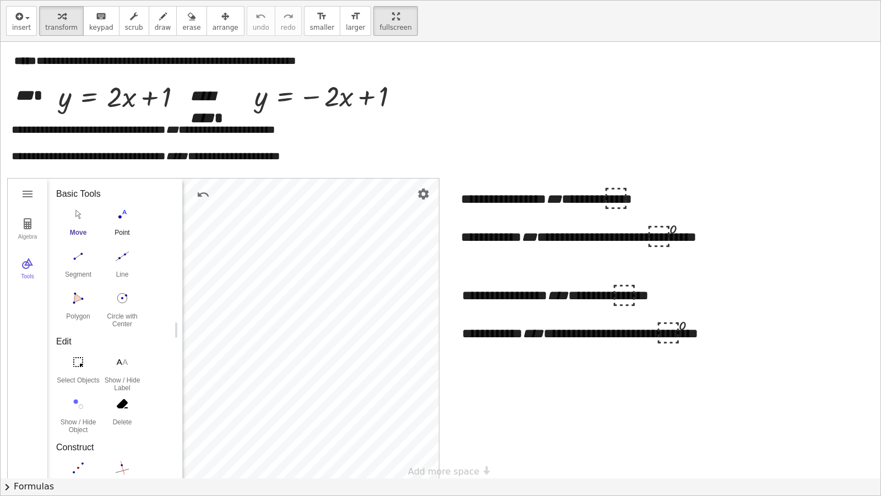
click at [120, 216] on img "Point. Select position or line, function, or curve" at bounding box center [122, 214] width 44 height 18
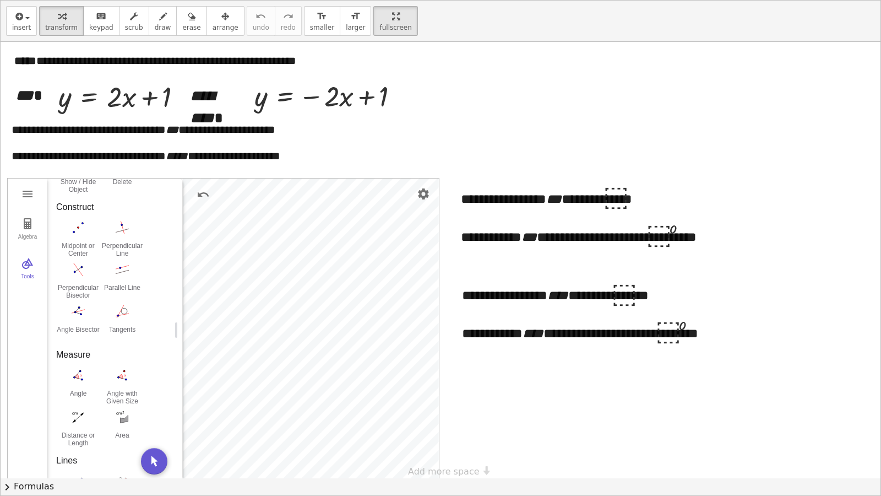
scroll to position [413, 0]
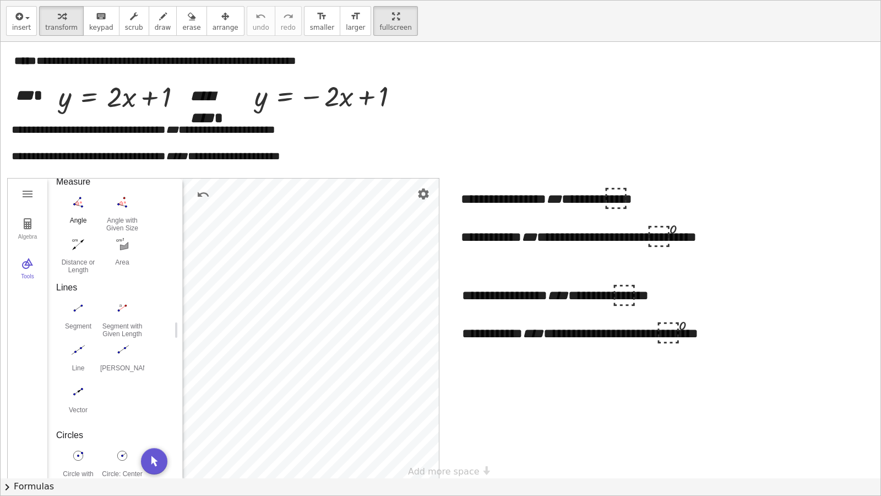
click at [85, 213] on button "Angle" at bounding box center [78, 213] width 44 height 40
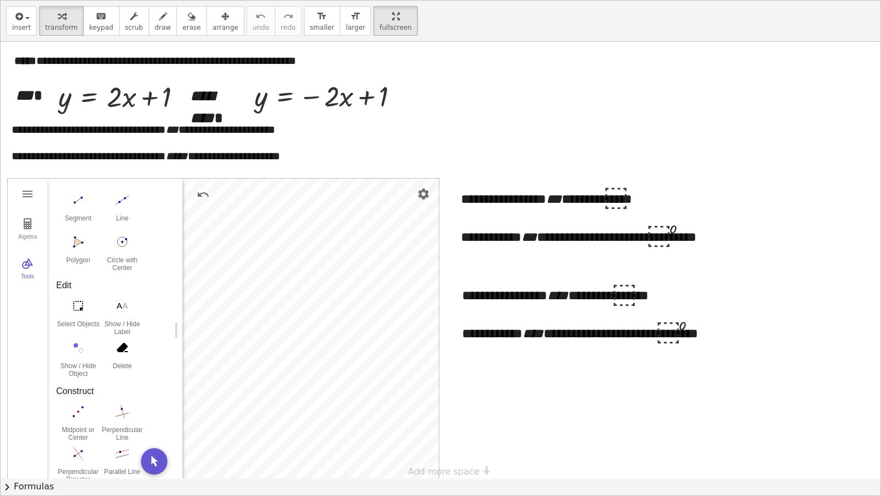
scroll to position [0, 0]
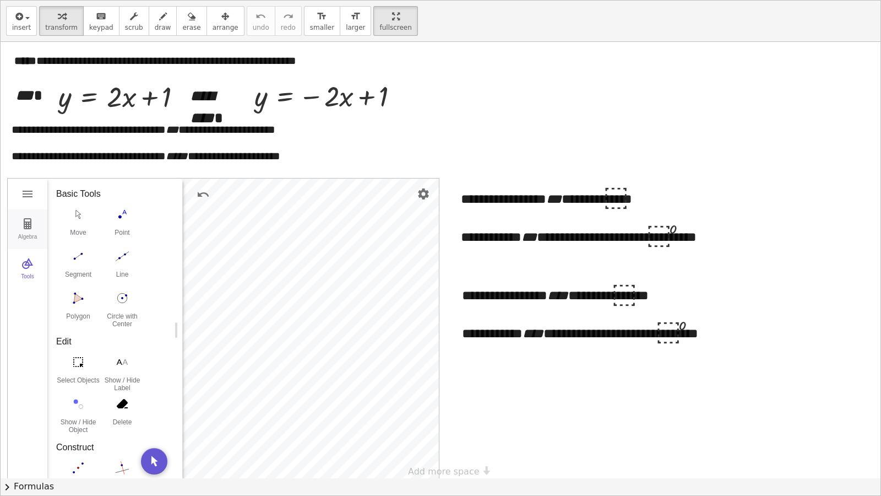
click at [30, 235] on div "Algebra" at bounding box center [27, 241] width 35 height 15
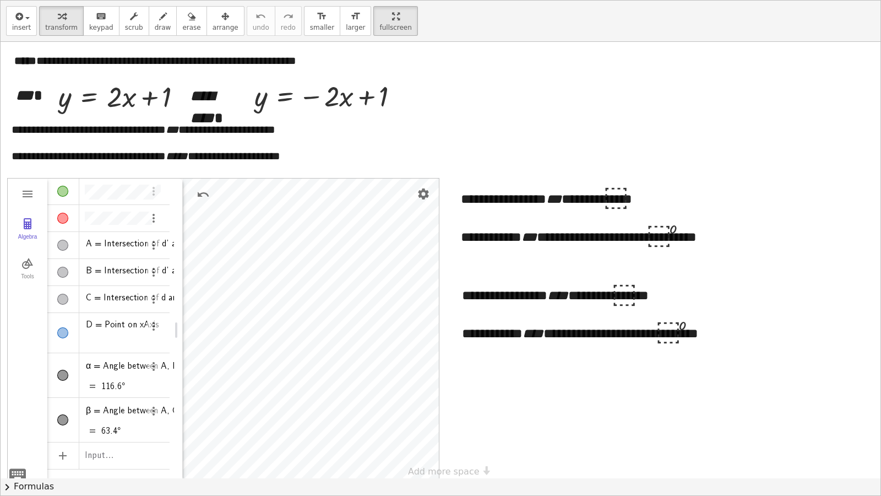
click at [64, 246] on div "Algebra" at bounding box center [62, 245] width 11 height 11
click at [65, 270] on div "Algebra" at bounding box center [62, 272] width 11 height 11
click at [64, 300] on div "Algebra" at bounding box center [62, 299] width 11 height 11
drag, startPoint x: 66, startPoint y: 333, endPoint x: 63, endPoint y: 361, distance: 27.6
click at [64, 334] on div "Algebra" at bounding box center [62, 332] width 11 height 11
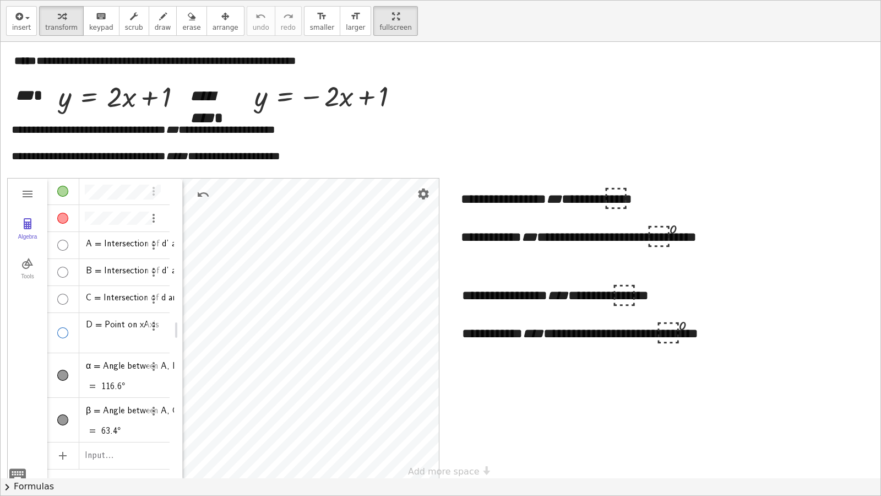
click at [62, 373] on div "Algebra" at bounding box center [62, 375] width 11 height 11
click at [62, 408] on div "Algebra" at bounding box center [62, 419] width 11 height 11
click at [61, 408] on div "Algebra" at bounding box center [62, 419] width 11 height 11
click at [60, 377] on div "Algebra" at bounding box center [62, 375] width 11 height 11
click at [102, 408] on li "Settings" at bounding box center [119, 469] width 105 height 18
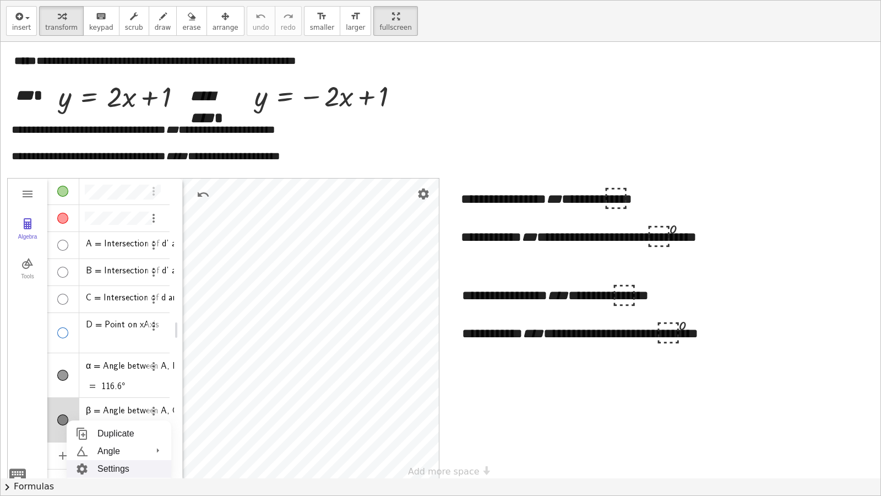
select select "**********"
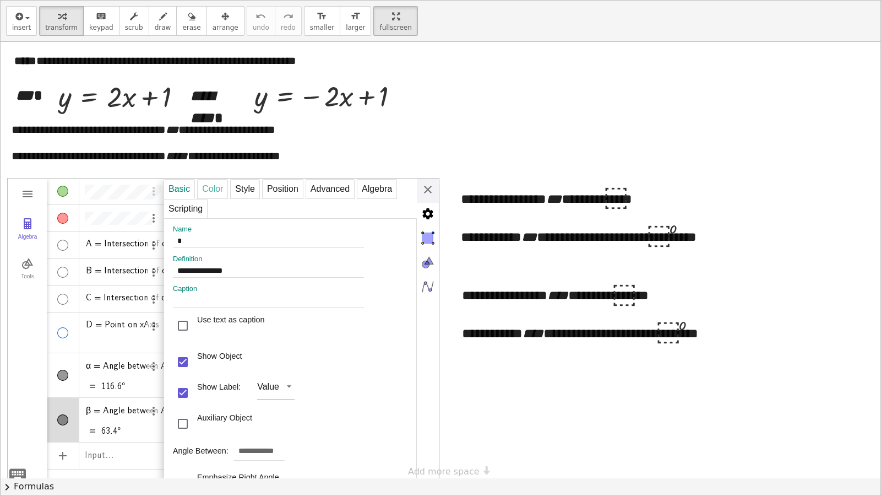
click at [212, 188] on div "Color" at bounding box center [212, 189] width 31 height 20
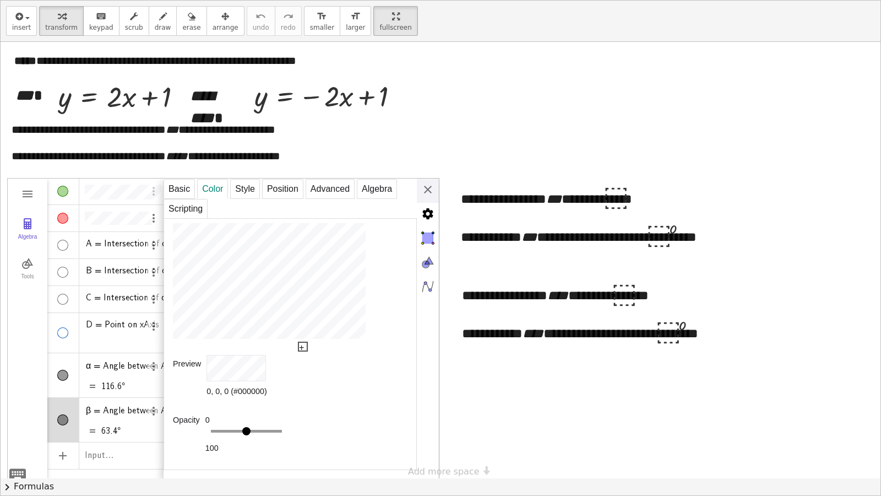
type input "**"
click at [420, 191] on div "**********" at bounding box center [301, 329] width 275 height 303
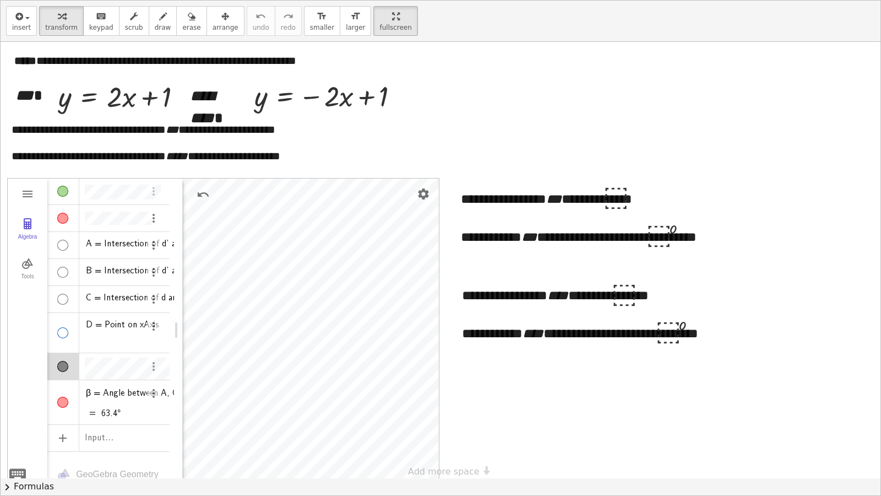
scroll to position [6, 0]
click at [74, 374] on div "Algebra" at bounding box center [63, 366] width 32 height 26
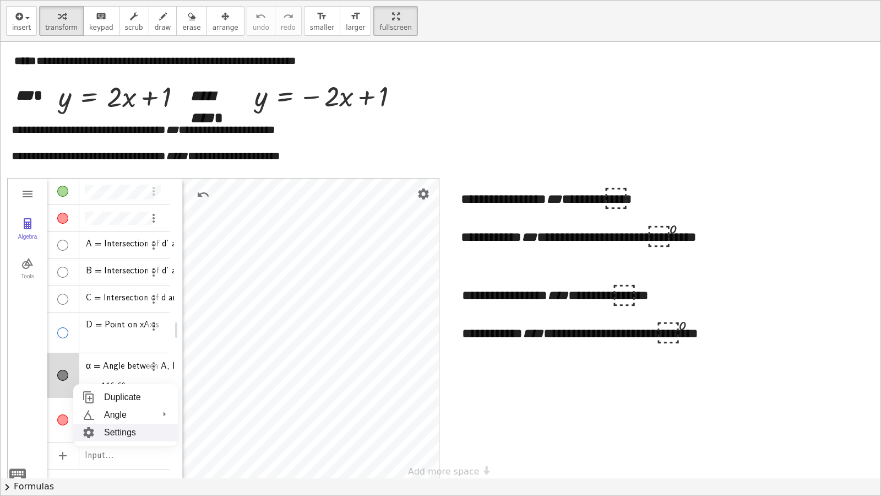
click at [100, 408] on li "Settings" at bounding box center [125, 433] width 105 height 18
select select "**********"
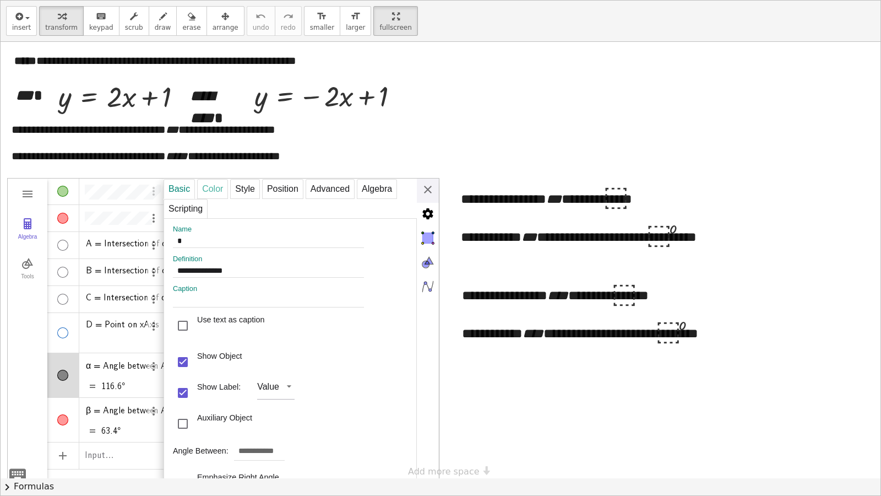
click at [222, 188] on div "Color" at bounding box center [212, 189] width 31 height 20
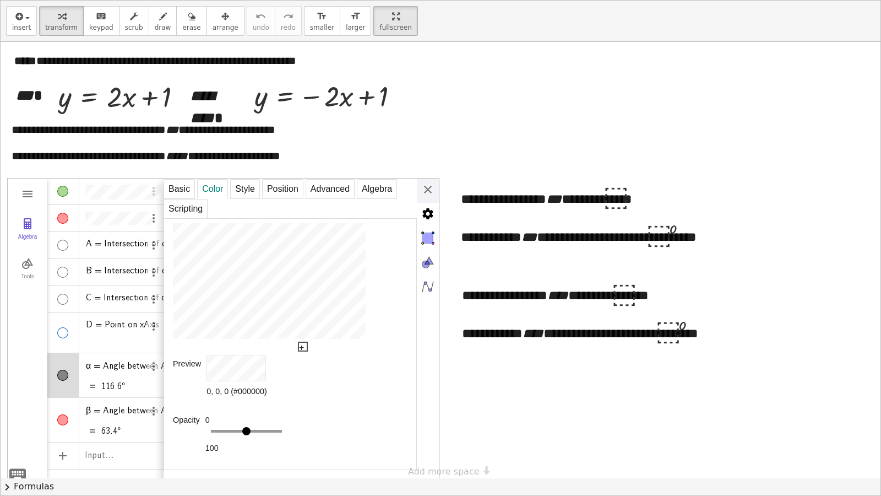
type input "**"
click at [427, 190] on div "**********" at bounding box center [301, 329] width 275 height 303
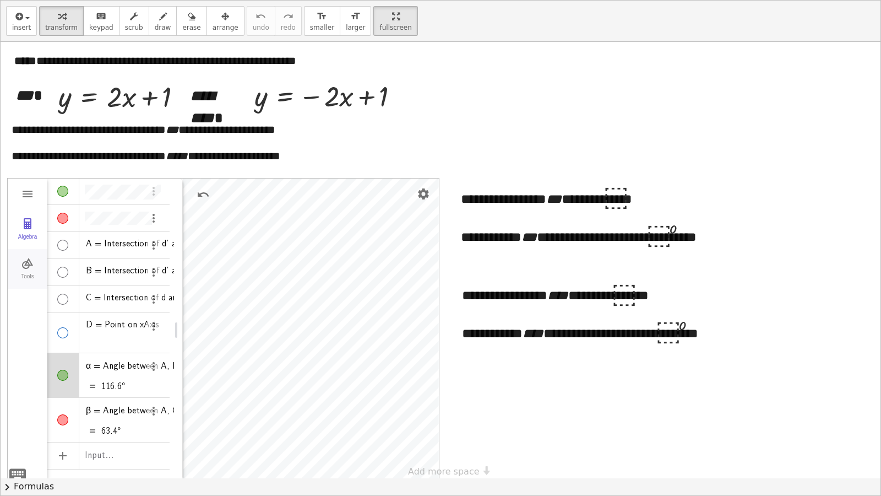
click at [27, 267] on img "Geometry" at bounding box center [27, 263] width 13 height 13
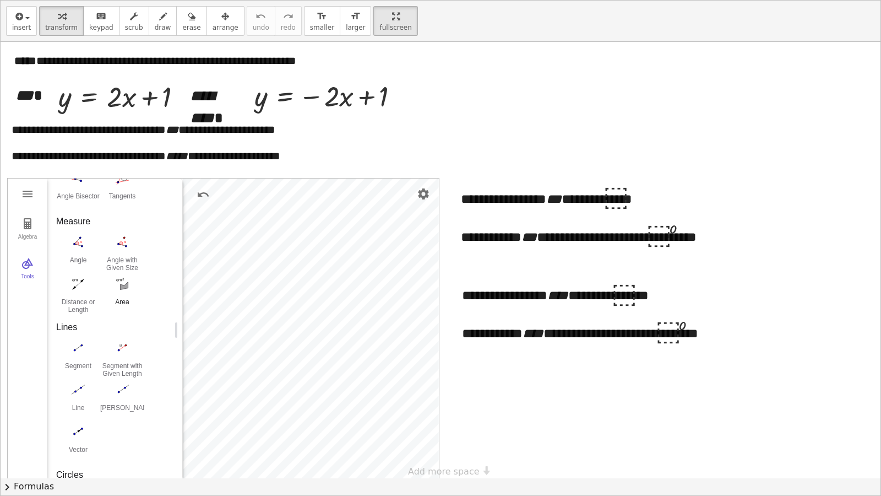
scroll to position [344, 0]
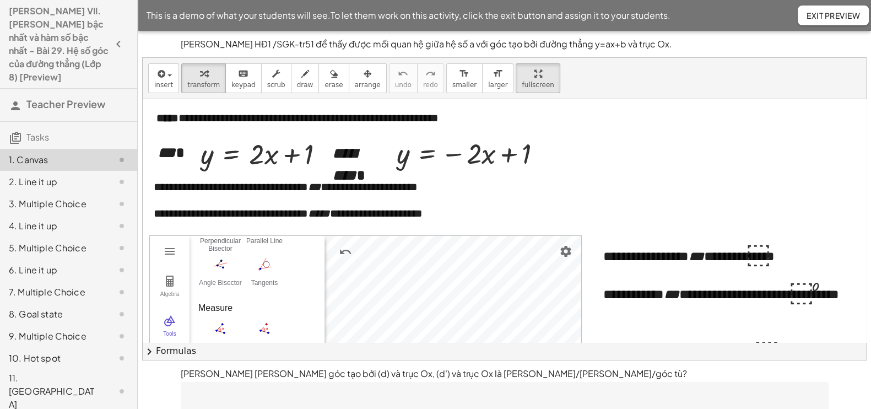
click at [512, 93] on div "insert select one: Math Expression Function Text Youtube Video Graphing Geometr…" at bounding box center [504, 78] width 723 height 41
click at [522, 84] on span "fullscreen" at bounding box center [538, 85] width 32 height 8
click at [512, 138] on div "insert select one: Math Expression Function Text Youtube Video Graphing Geometr…" at bounding box center [504, 209] width 723 height 302
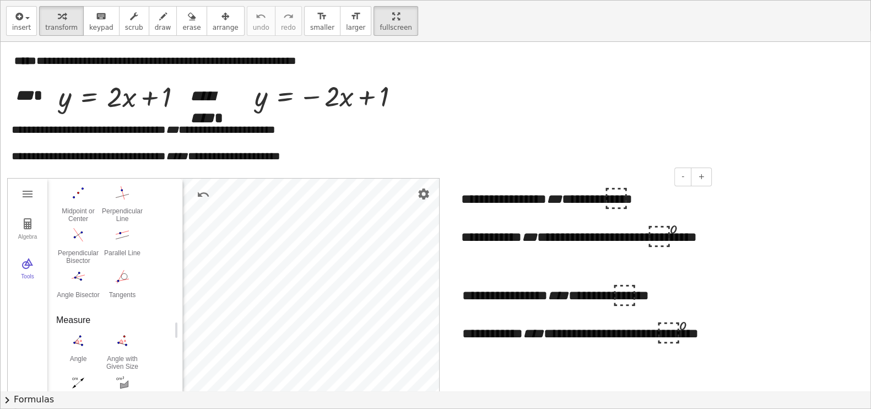
scroll to position [68, 0]
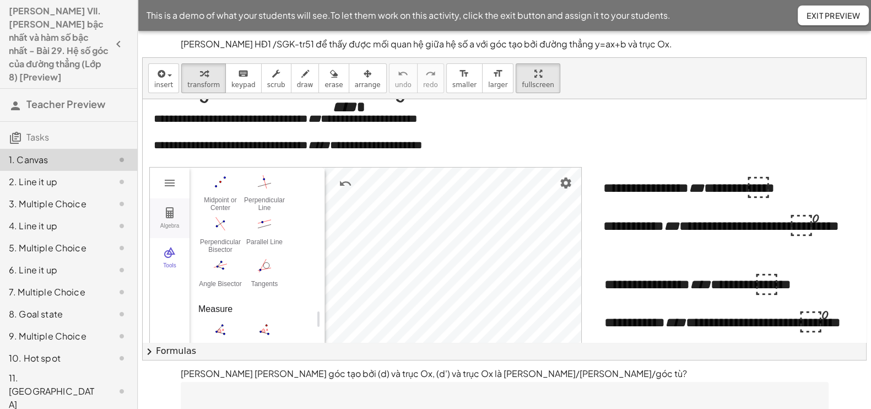
click at [163, 217] on img "Geometry" at bounding box center [169, 212] width 13 height 13
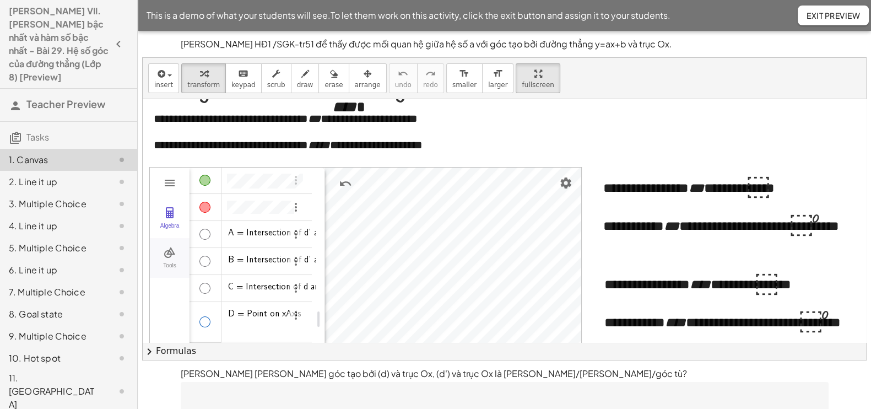
click at [176, 246] on img "Geometry" at bounding box center [169, 252] width 13 height 13
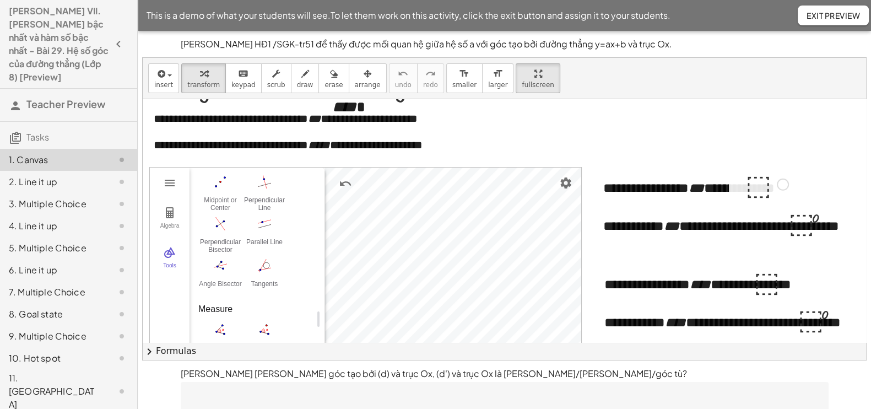
click at [751, 188] on div at bounding box center [767, 183] width 54 height 36
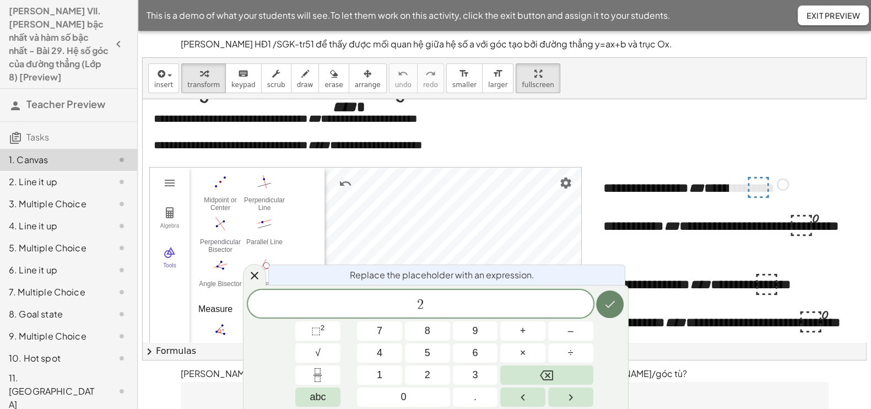
click at [610, 302] on icon "Done" at bounding box center [609, 303] width 13 height 13
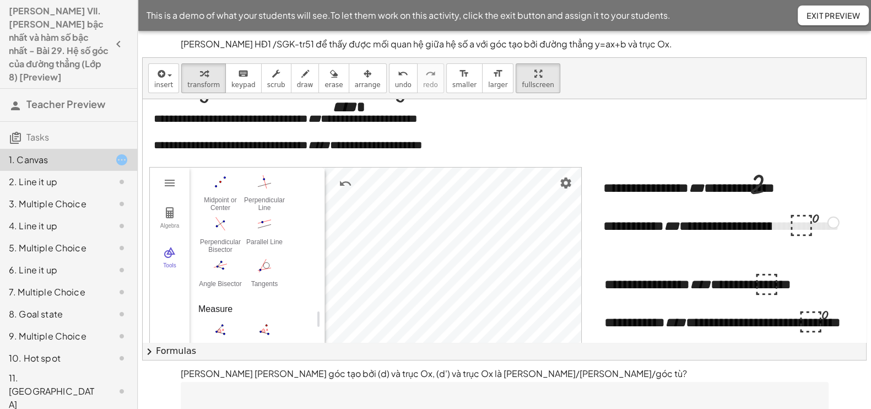
click at [795, 219] on div at bounding box center [814, 221] width 62 height 36
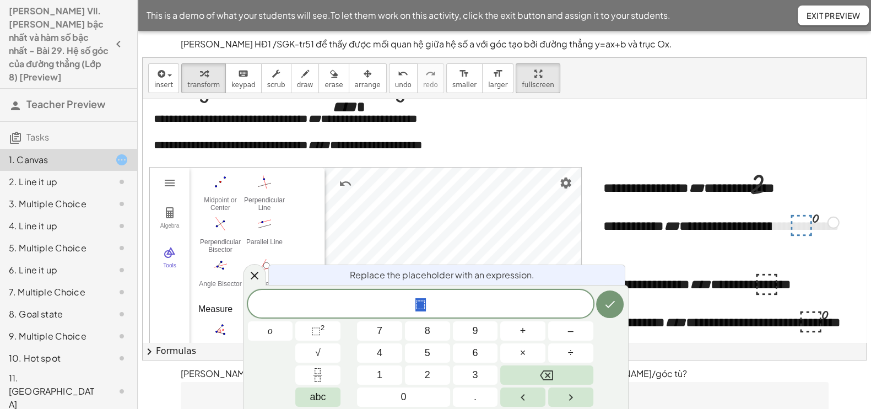
scroll to position [137, 0]
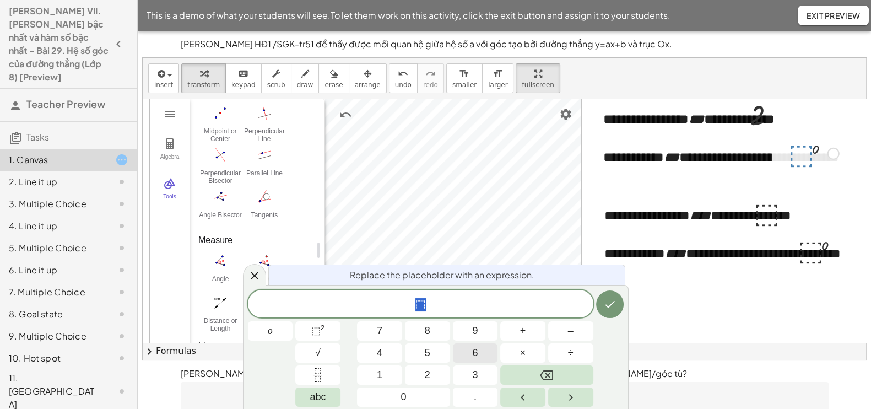
click at [476, 359] on span "6" at bounding box center [475, 352] width 6 height 15
click at [474, 377] on span "3" at bounding box center [475, 374] width 6 height 15
click at [474, 404] on button "." at bounding box center [475, 396] width 45 height 19
click at [387, 350] on button "4" at bounding box center [379, 352] width 45 height 19
click at [610, 302] on icon "Done" at bounding box center [609, 303] width 13 height 13
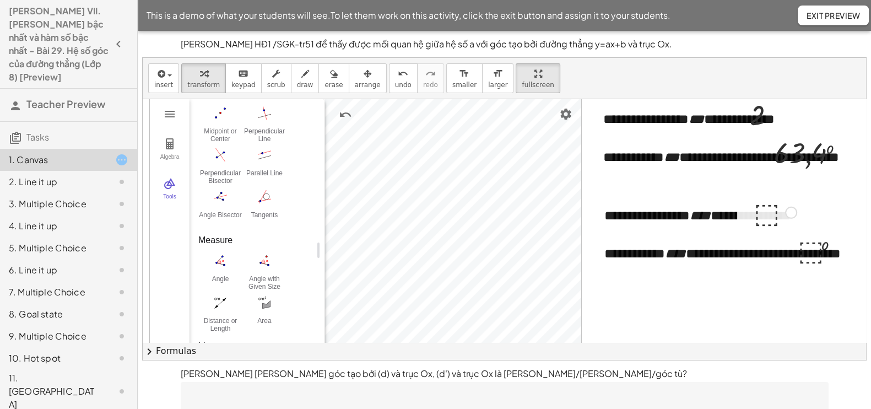
click at [758, 208] on div at bounding box center [775, 211] width 54 height 36
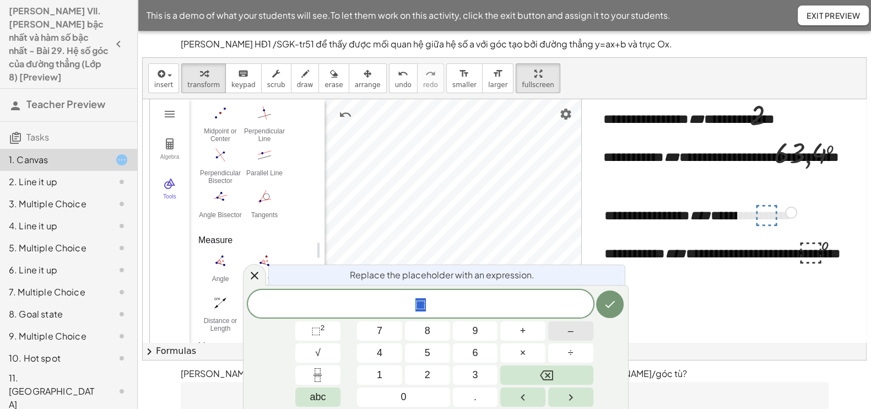
click at [574, 332] on button "–" at bounding box center [570, 330] width 45 height 19
click at [421, 372] on button "2" at bounding box center [427, 374] width 45 height 19
click at [603, 300] on icon "Done" at bounding box center [609, 303] width 13 height 13
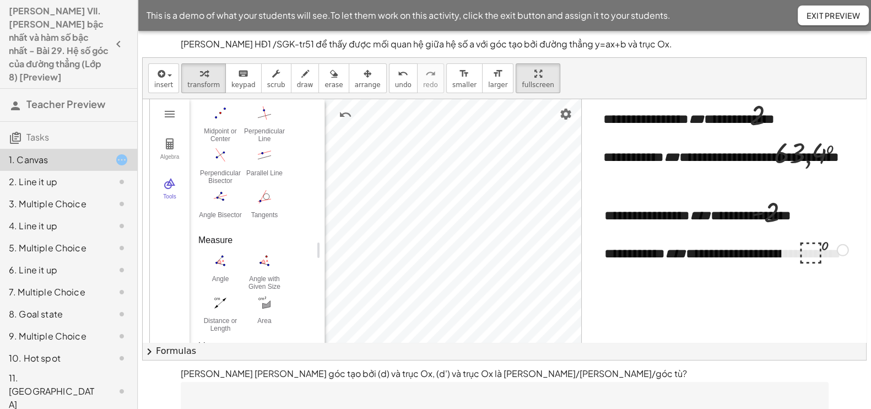
click at [810, 249] on div at bounding box center [823, 249] width 62 height 36
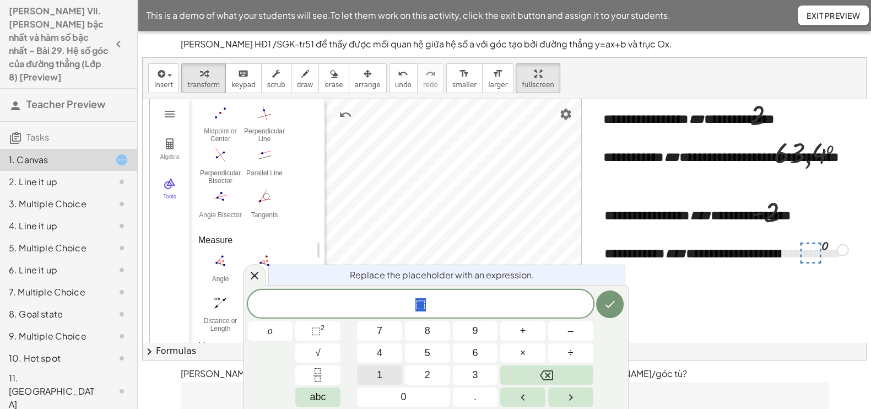
click at [389, 367] on button "1" at bounding box center [379, 374] width 45 height 19
click at [388, 367] on button "1" at bounding box center [379, 374] width 45 height 19
click at [476, 354] on span "6" at bounding box center [475, 352] width 6 height 15
click at [468, 398] on button "." at bounding box center [475, 396] width 45 height 19
click at [474, 345] on span "6" at bounding box center [475, 352] width 6 height 15
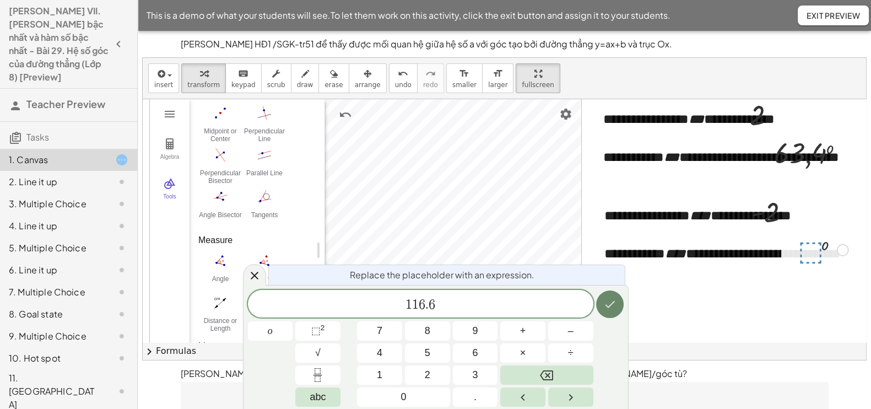
click at [603, 301] on icon "Done" at bounding box center [609, 303] width 13 height 13
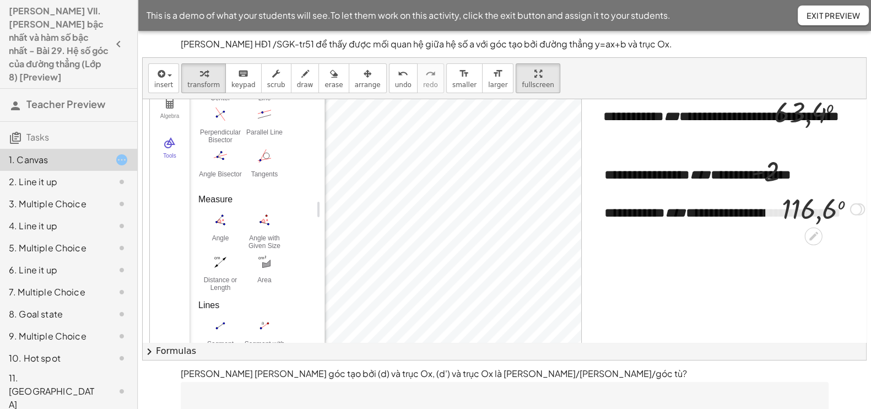
scroll to position [212, 0]
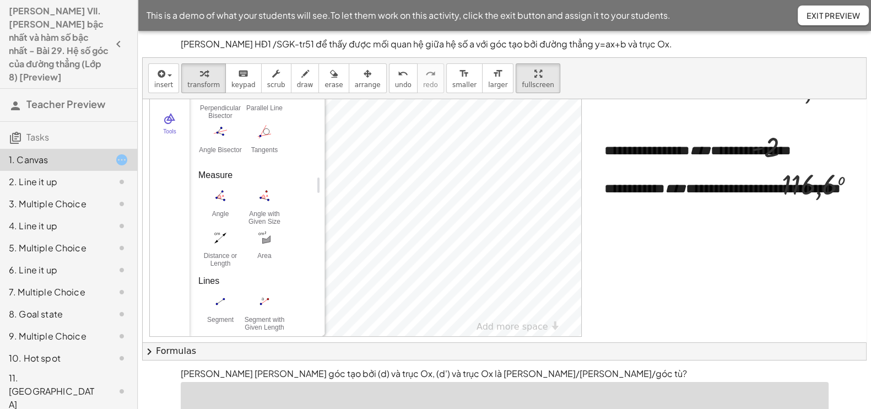
click at [295, 386] on textarea at bounding box center [505, 404] width 648 height 44
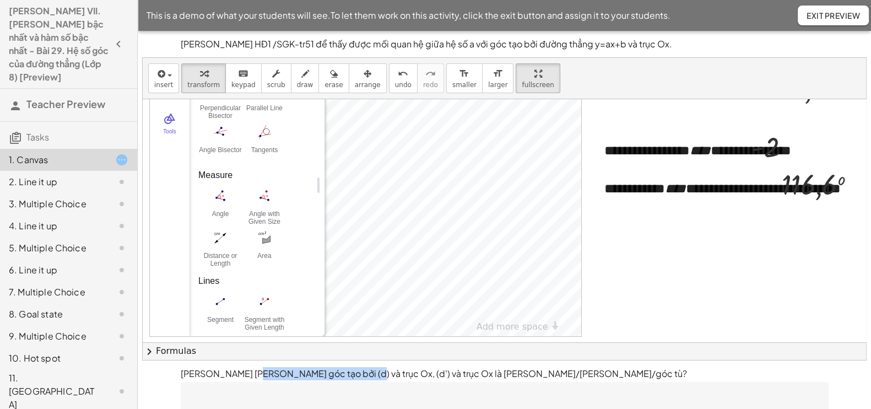
drag, startPoint x: 247, startPoint y: 373, endPoint x: 348, endPoint y: 373, distance: 100.8
click at [348, 373] on p "Em hãy cho biết góc tạo bởi (d) và trục Ox, (d') và trục Ox là góc nhọn/góc vuô…" at bounding box center [505, 373] width 648 height 13
copy p "góc tạo bởi (d) và trục Ox"
click at [305, 397] on textarea at bounding box center [505, 404] width 648 height 44
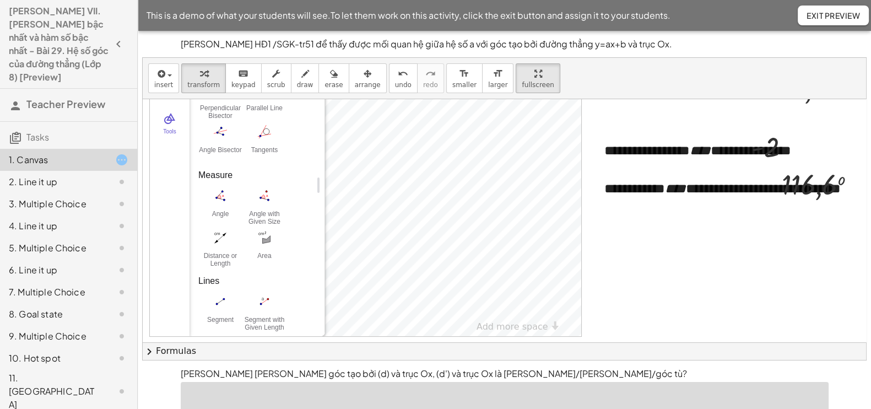
paste textarea "**********"
click at [406, 398] on textarea "**********" at bounding box center [505, 404] width 648 height 44
click at [471, 398] on textarea "**********" at bounding box center [505, 404] width 648 height 44
click at [344, 398] on textarea "**********" at bounding box center [505, 404] width 648 height 44
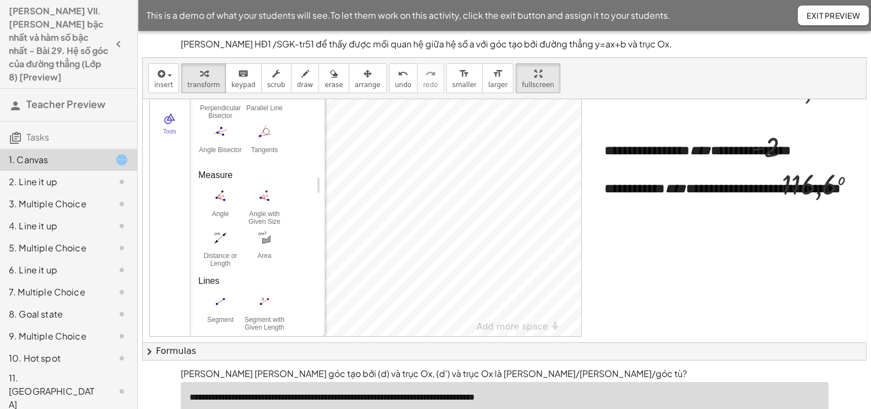
click at [541, 397] on textarea "**********" at bounding box center [505, 404] width 648 height 44
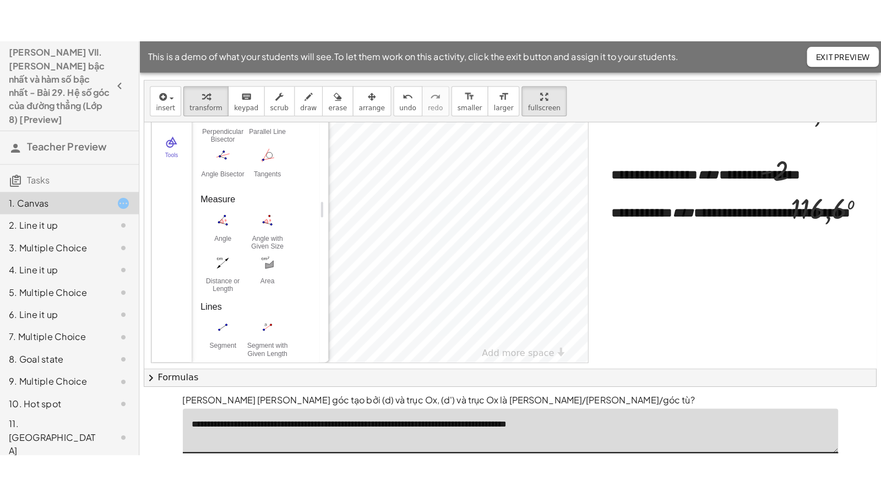
scroll to position [0, 0]
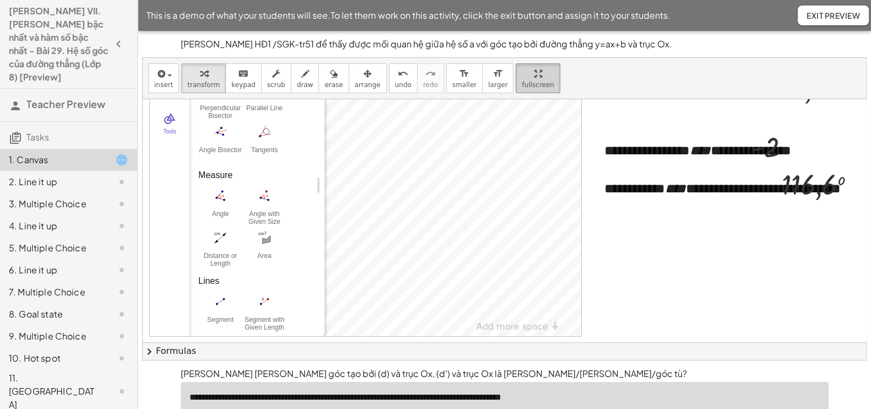
click at [522, 77] on div "button" at bounding box center [538, 73] width 32 height 13
drag, startPoint x: 507, startPoint y: 76, endPoint x: 507, endPoint y: 136, distance: 60.0
click at [507, 136] on div "insert select one: Math Expression Function Text Youtube Video Graphing Geometr…" at bounding box center [504, 209] width 723 height 302
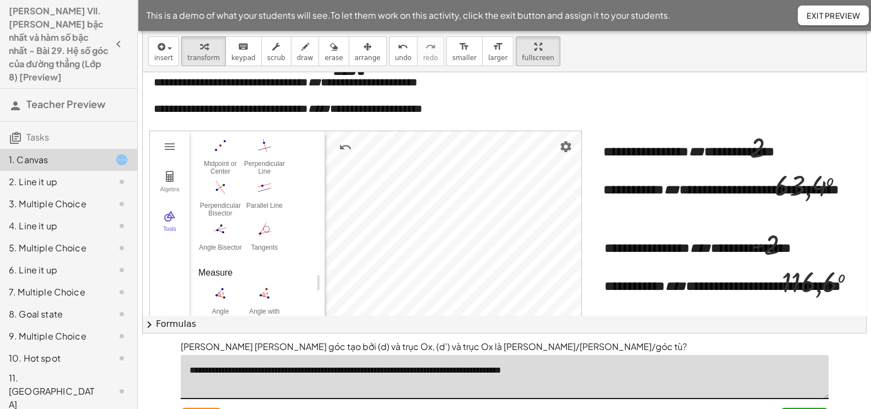
scroll to position [52, 0]
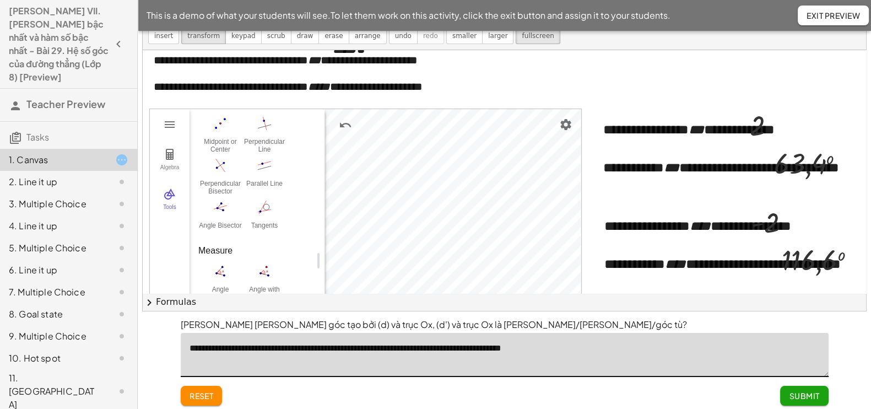
drag, startPoint x: 187, startPoint y: 400, endPoint x: 193, endPoint y: 400, distance: 5.5
click at [193, 400] on div "**********" at bounding box center [504, 362] width 661 height 103
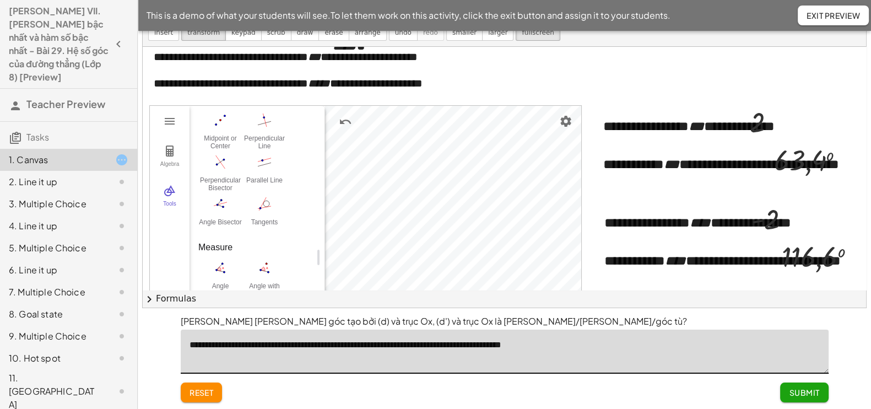
type textarea "**********"
click at [171, 366] on div "Thực hiện HĐ1 /SGK-tr51 để thấy được mối quan hệ giữa hệ số a với góc tạo bởi đ…" at bounding box center [504, 195] width 733 height 432
